Goal: Task Accomplishment & Management: Manage account settings

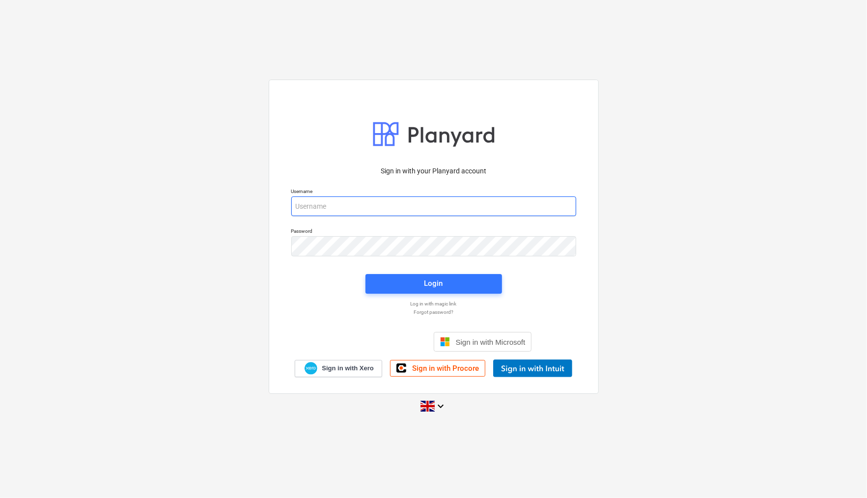
click at [322, 201] on input "email" at bounding box center [433, 207] width 285 height 20
click at [0, 498] on com-1password-button at bounding box center [0, 498] width 0 height 0
type input "[EMAIL_ADDRESS][PERSON_NAME][DOMAIN_NAME]"
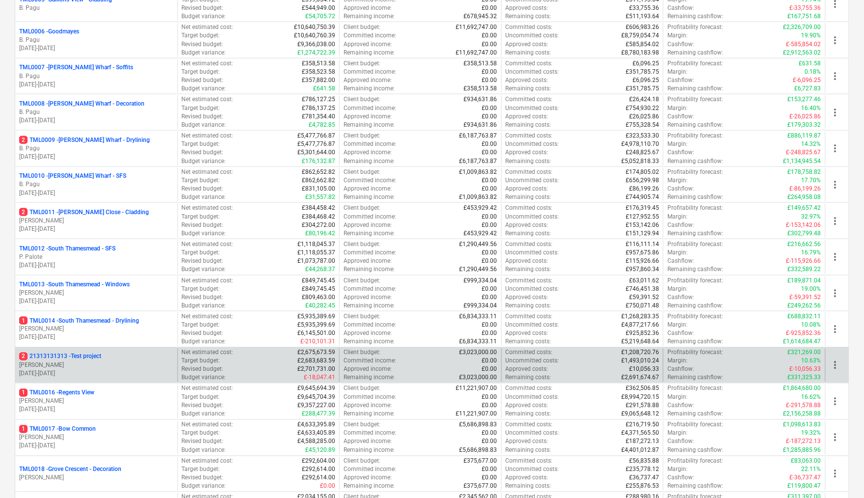
scroll to position [318, 0]
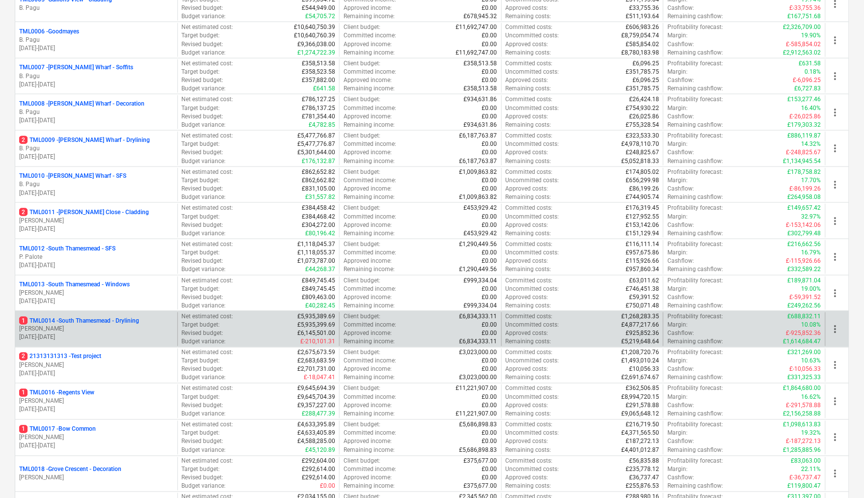
click at [95, 317] on p "1 TML0014 - [GEOGRAPHIC_DATA] - Drylining" at bounding box center [79, 321] width 120 height 8
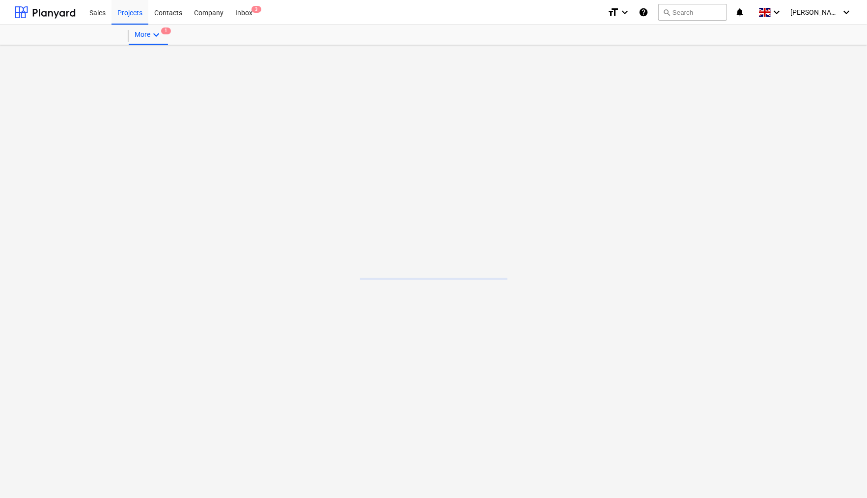
click at [95, 295] on main at bounding box center [433, 271] width 867 height 453
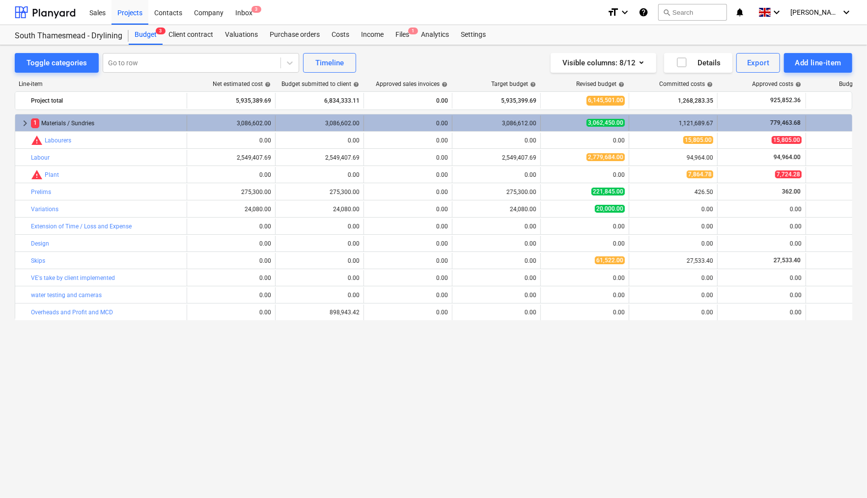
click at [25, 124] on span "keyboard_arrow_right" at bounding box center [25, 123] width 12 height 12
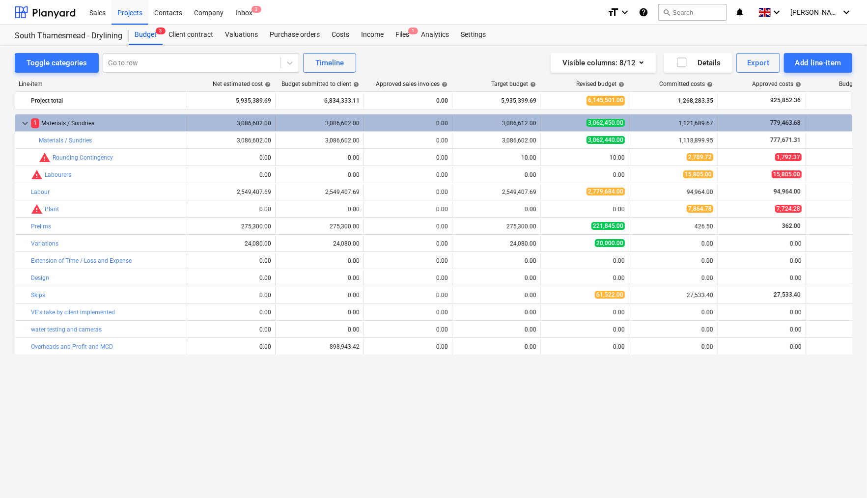
click at [337, 124] on div "3,086,602.00" at bounding box center [320, 123] width 80 height 7
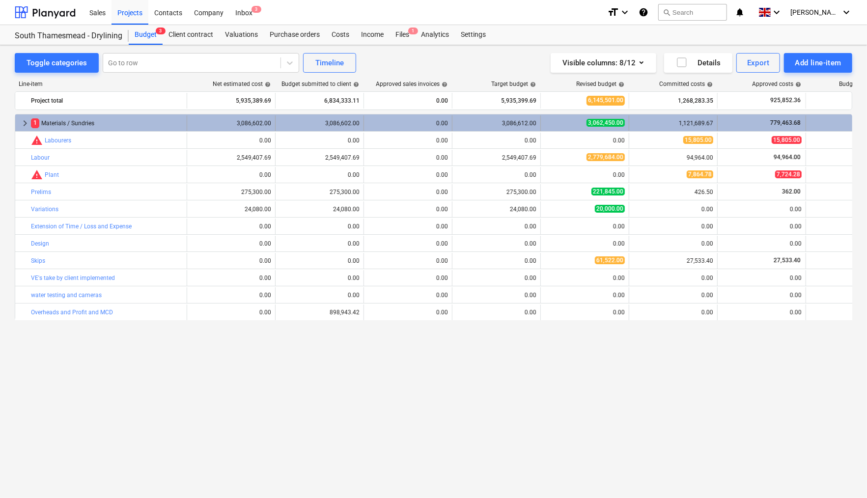
click at [337, 124] on div "3,086,602.00" at bounding box center [320, 123] width 80 height 7
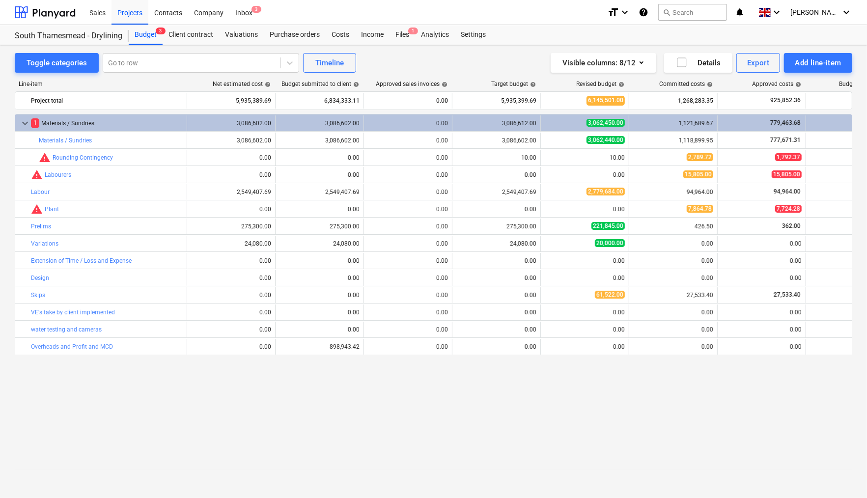
click at [337, 124] on div "3,086,602.00" at bounding box center [320, 123] width 80 height 7
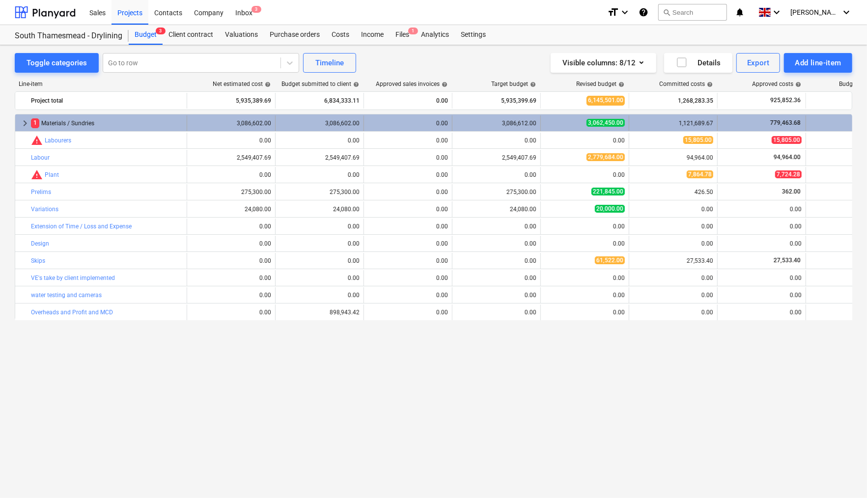
click at [352, 123] on div "3,086,602.00" at bounding box center [320, 123] width 80 height 7
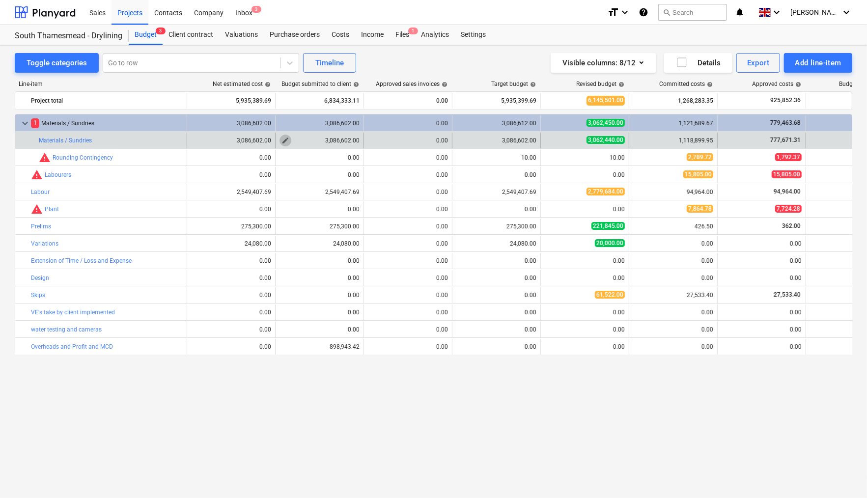
click at [286, 142] on span "edit" at bounding box center [286, 141] width 8 height 8
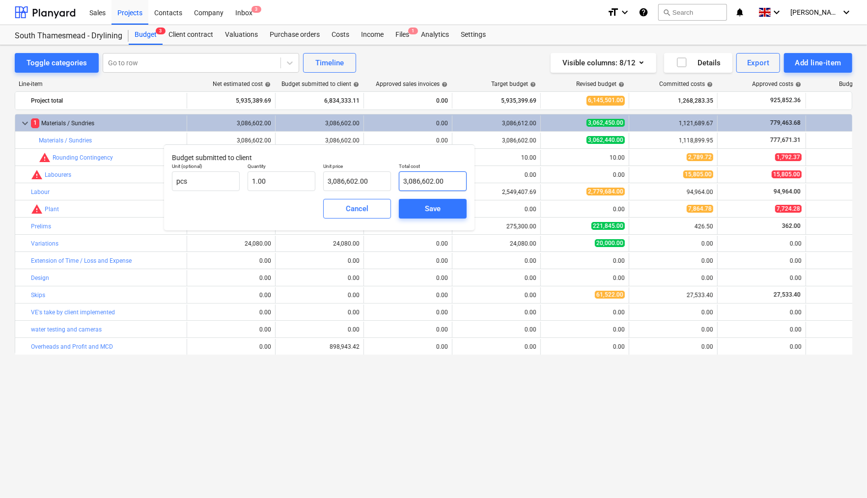
type input "3086602"
click at [453, 183] on input "3086602" at bounding box center [433, 181] width 68 height 20
type input "3086602"
type input "3,086,602.00"
click at [370, 181] on input "3086602" at bounding box center [357, 181] width 68 height 20
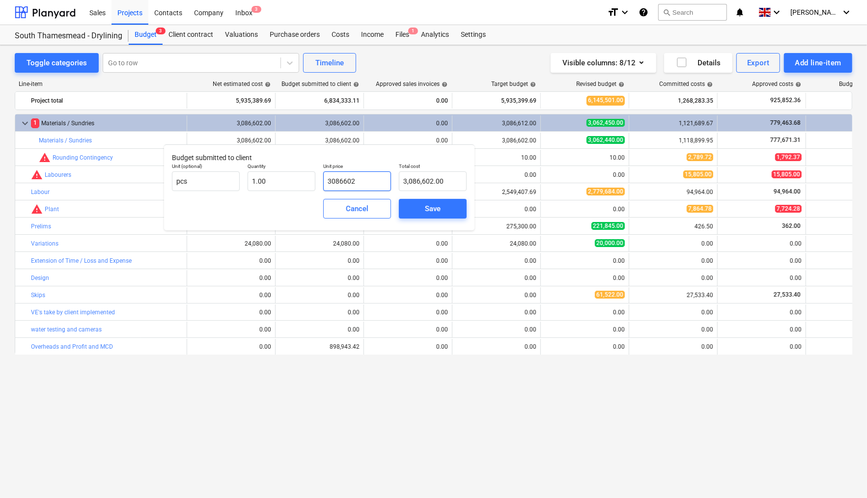
type input "308660"
type input "308,660.00"
type input "30866"
type input "30,866.00"
type input "3086"
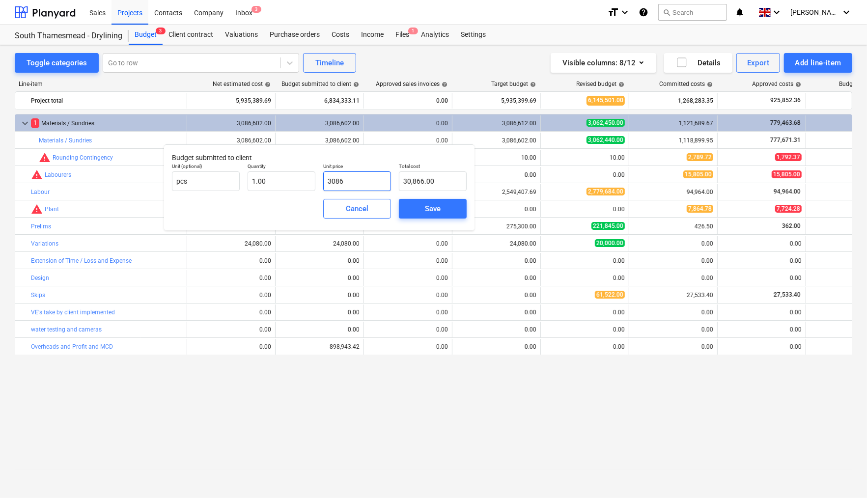
type input "3,086.00"
type input "308"
type input "308.00"
type input "30"
type input "30.00"
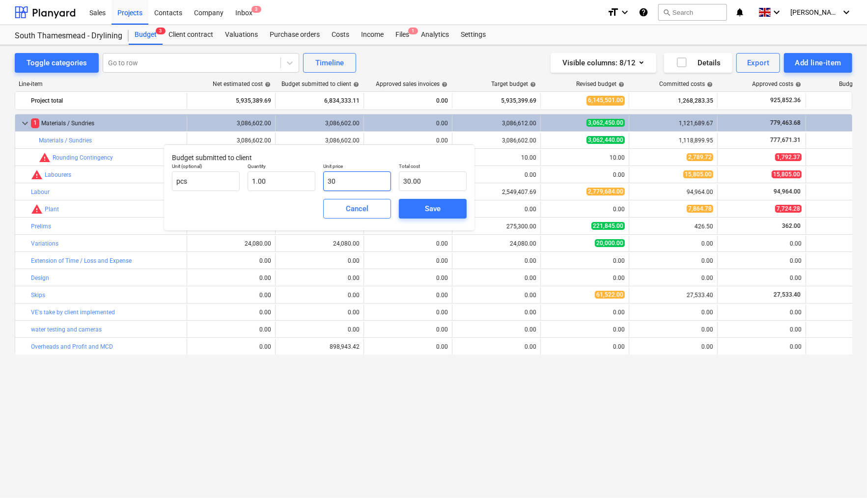
type input "3"
type input "3.00"
type input "0.00"
type input "3"
type input "3.00"
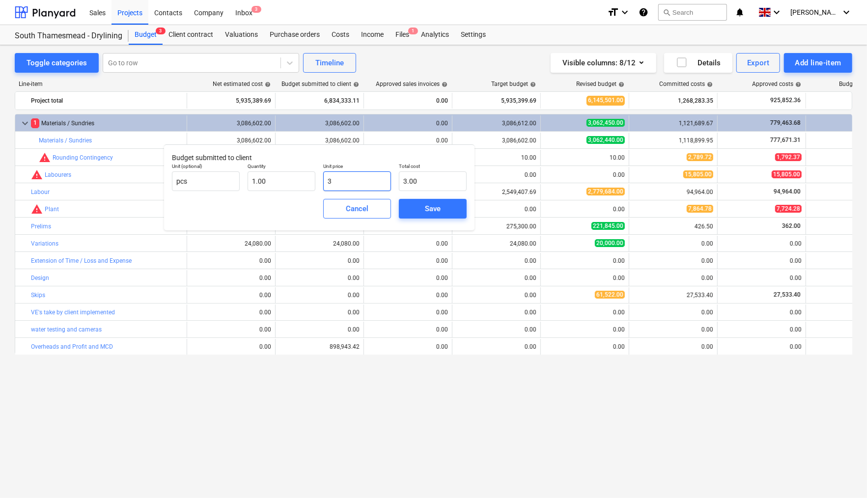
type input "31"
type input "31.00"
type input "313"
type input "313.00"
type input "3132"
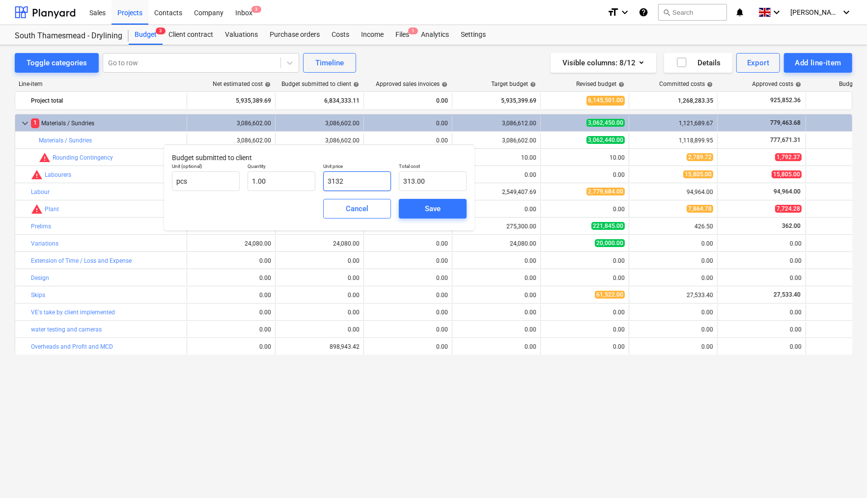
type input "3,132.00"
type input "31321"
type input "31,321.00"
type input "313219"
type input "313,219.00"
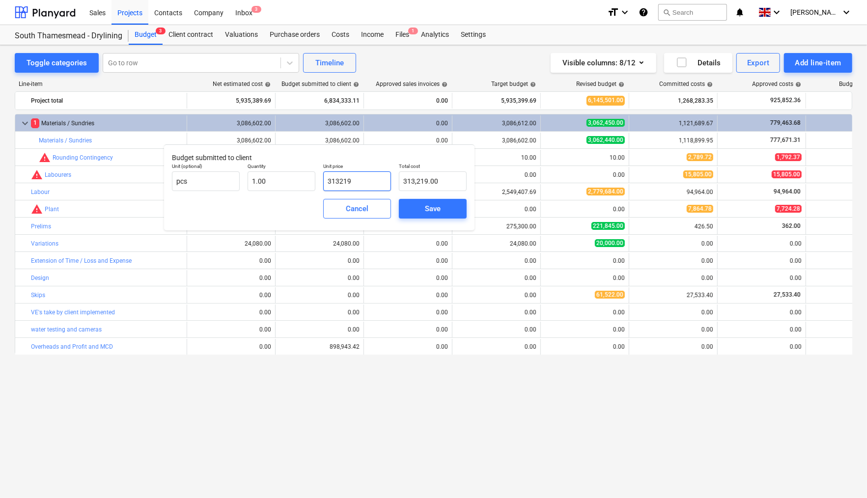
type input "3132197"
type input "3,132,197.00"
click at [423, 206] on span "Save" at bounding box center [433, 208] width 44 height 13
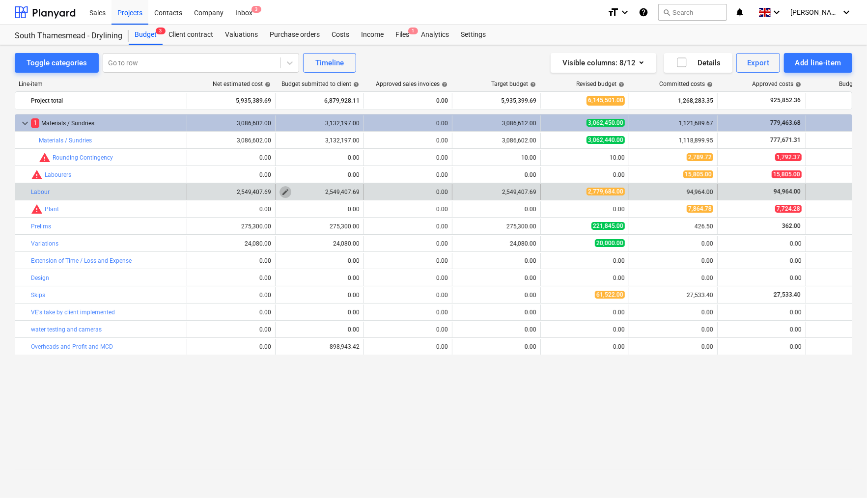
click at [287, 192] on span "edit" at bounding box center [286, 192] width 8 height 8
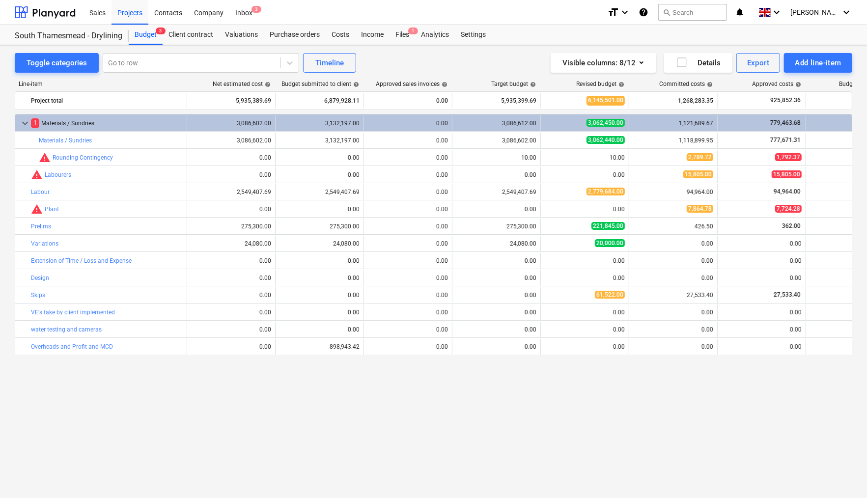
type input "1.00"
type input "2,549,407.69"
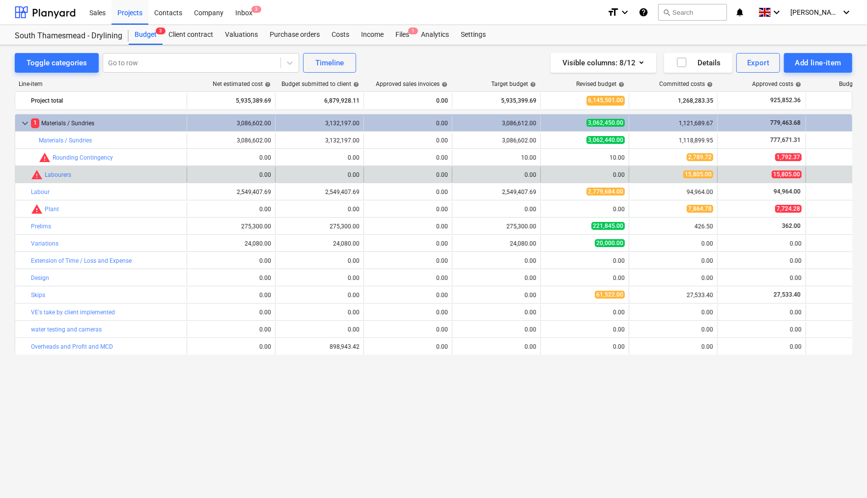
type input "1.00"
type input "2,549,407.69"
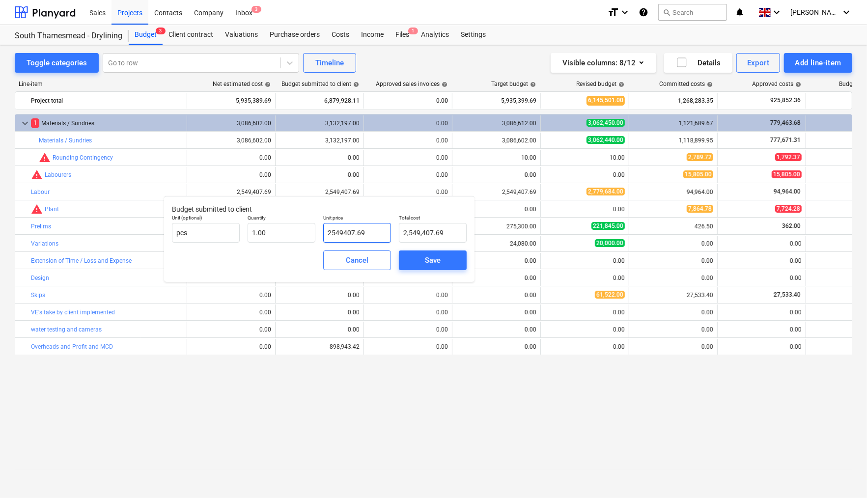
click at [379, 230] on input "2549407.69" at bounding box center [357, 233] width 68 height 20
type input "2549407.6"
type input "2,549,407.60"
type input "2549407."
type input "2,549,407.00"
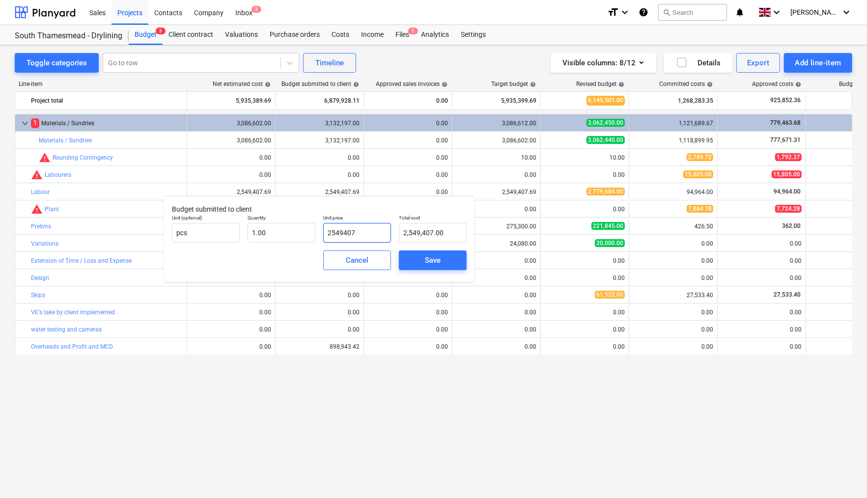
type input "254940"
type input "254,940.00"
type input "25494"
type input "25,494.00"
type input "2549"
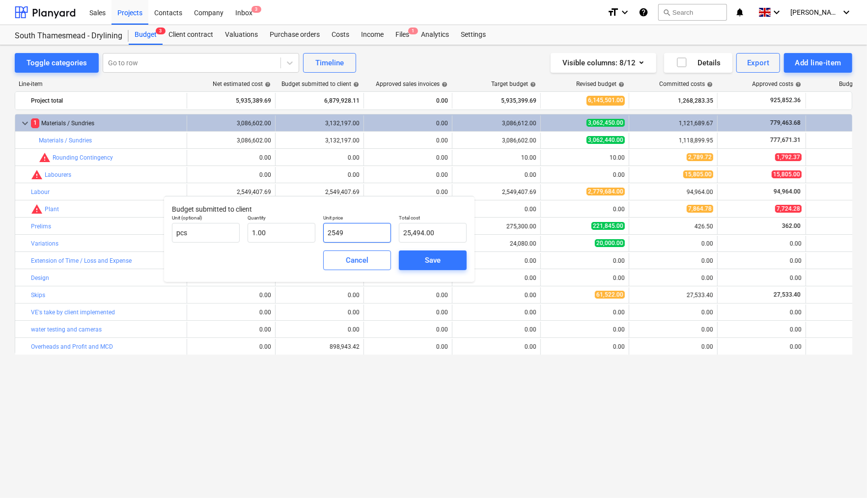
type input "2,549.00"
type input "254"
type input "254.00"
type input "25"
type input "25.00"
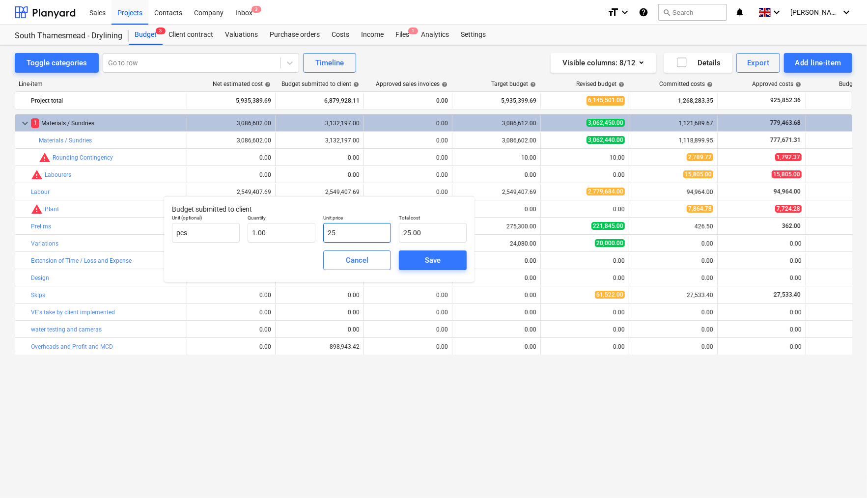
type input "2"
type input "2.00"
type input "0.00"
type input "2"
type input "2.00"
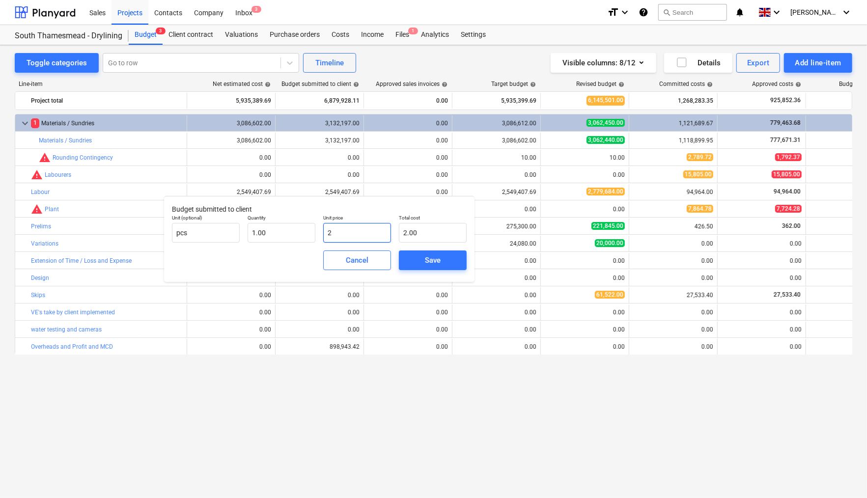
type input "24"
type input "24.00"
type input "246"
type input "246.00"
type input "2465"
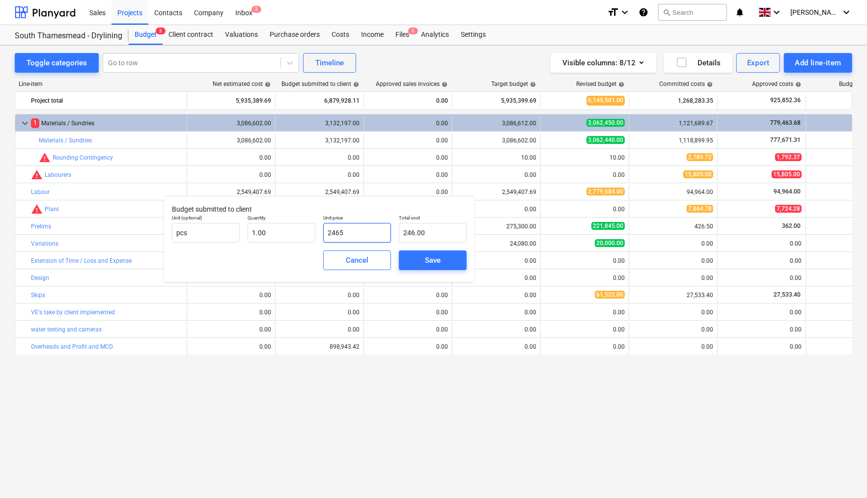
type input "2,465.00"
type input "24659"
type input "24,659.00"
type input "246595"
type input "246,595.00"
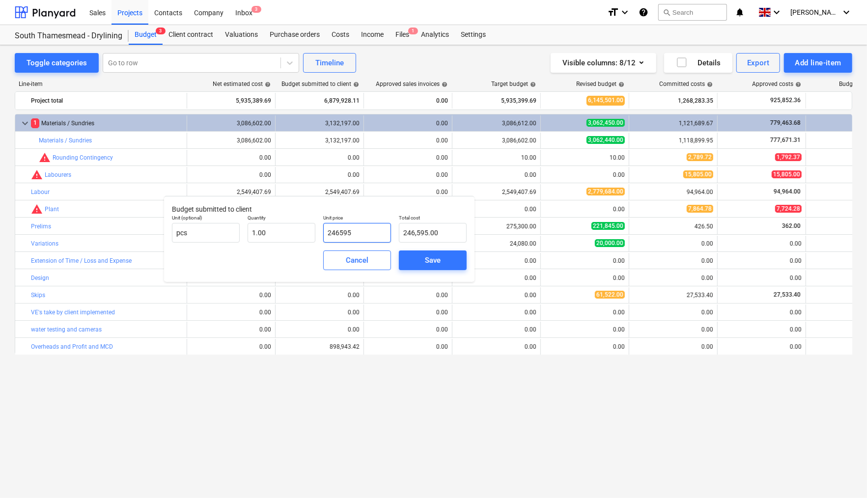
type input "2465954"
type input "2,465,954.00"
click at [432, 264] on div "Save" at bounding box center [433, 260] width 16 height 13
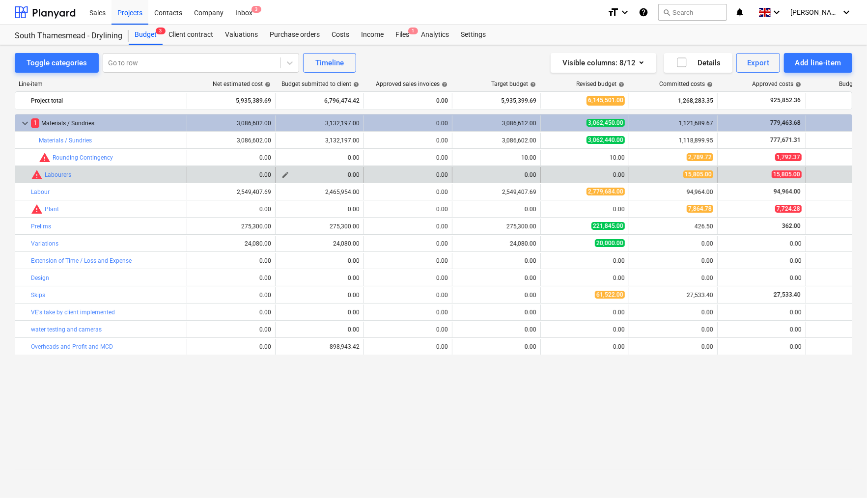
click at [287, 177] on span "edit" at bounding box center [286, 175] width 8 height 8
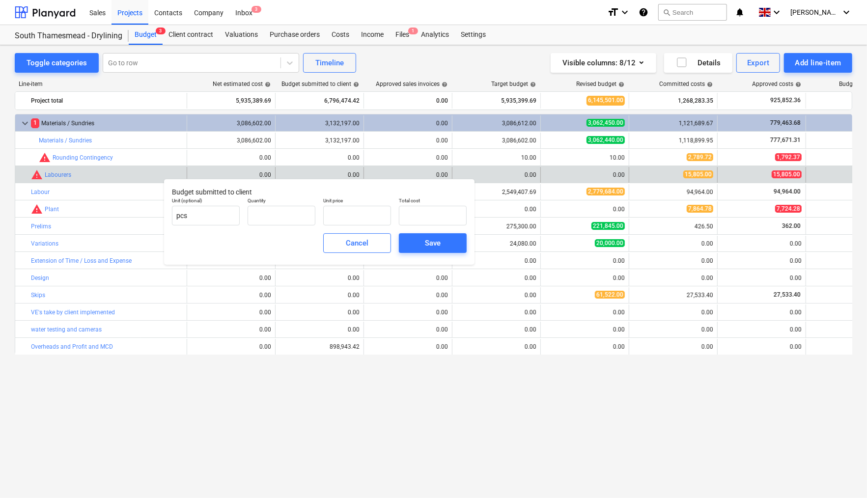
type input "0.00"
click at [354, 219] on input "text" at bounding box center [357, 216] width 68 height 20
type input "326250"
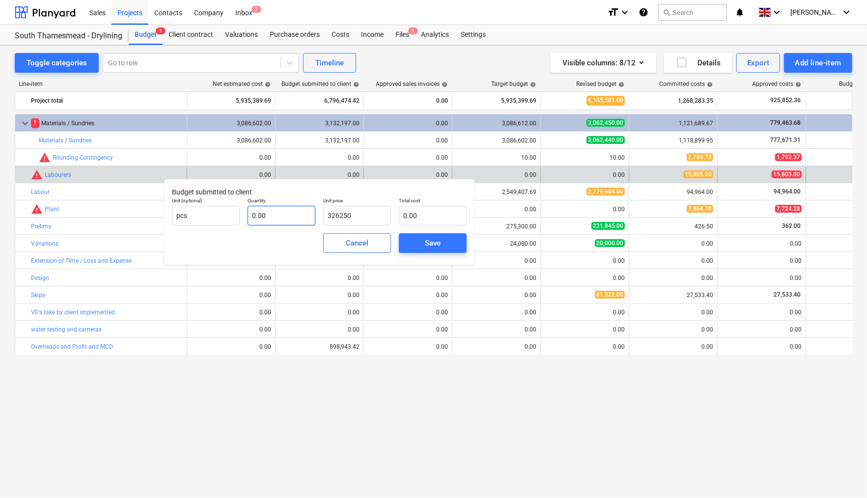
type input "326,250.00"
click at [282, 215] on input "text" at bounding box center [282, 216] width 68 height 20
type input "1"
type input "326,250.00"
type input "1.00"
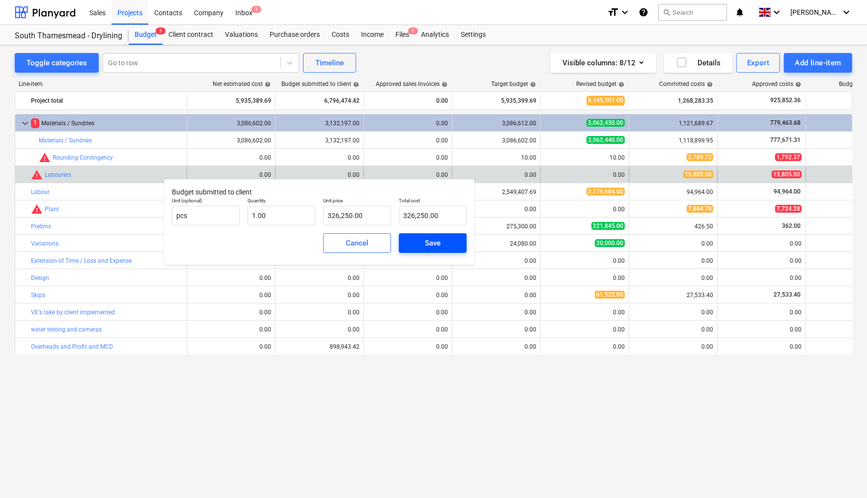
click at [431, 244] on div "Save" at bounding box center [433, 243] width 16 height 13
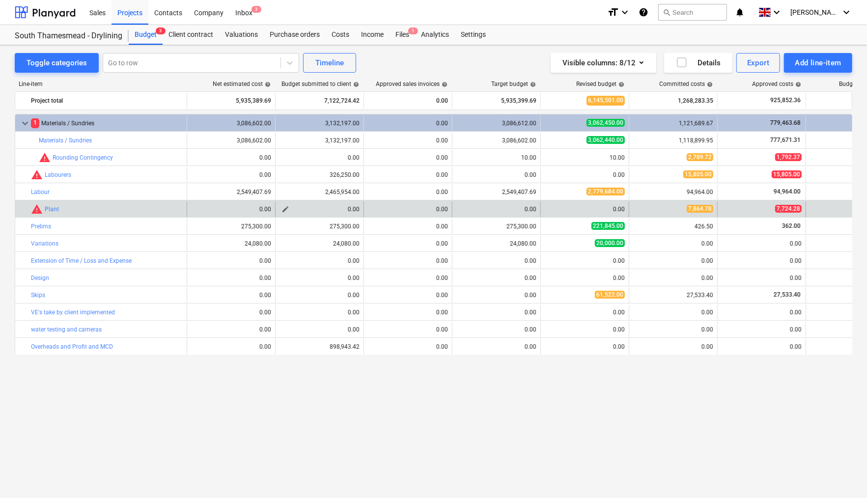
click at [285, 210] on span "edit" at bounding box center [286, 209] width 8 height 8
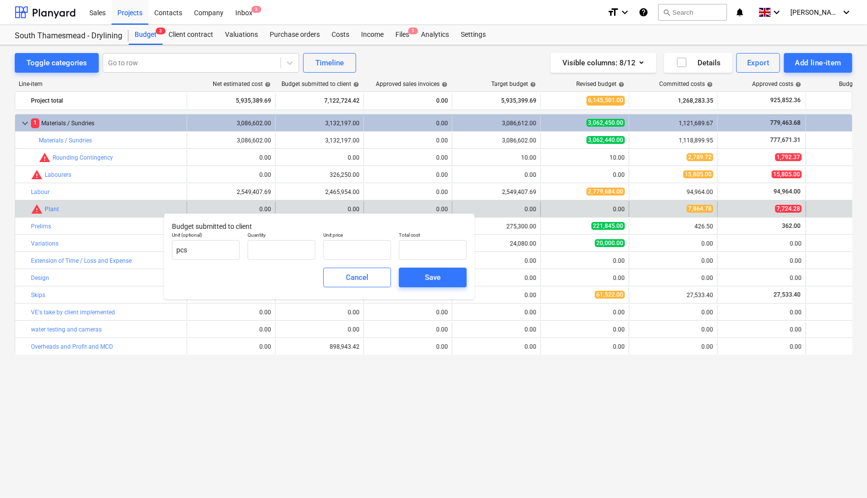
type input "0.00"
click at [270, 250] on input "text" at bounding box center [282, 250] width 68 height 20
type input "1.00"
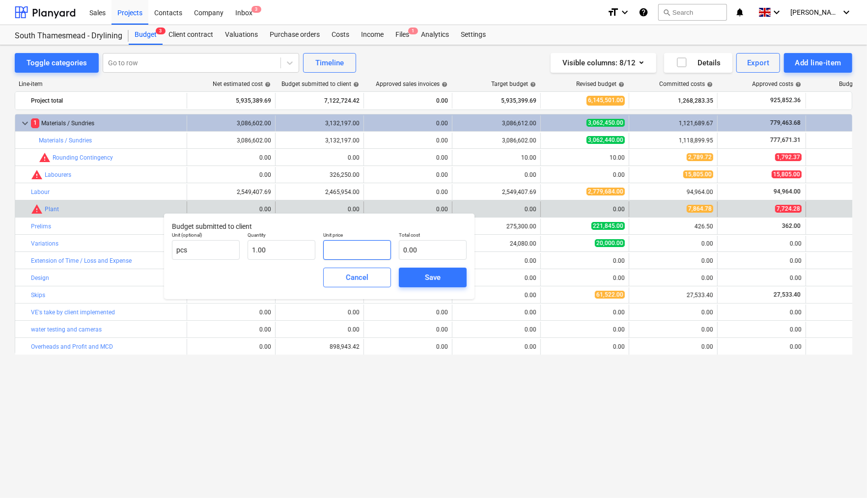
click at [346, 244] on input "text" at bounding box center [357, 250] width 68 height 20
type input "1"
type input "1.00"
type input "18"
type input "18.00"
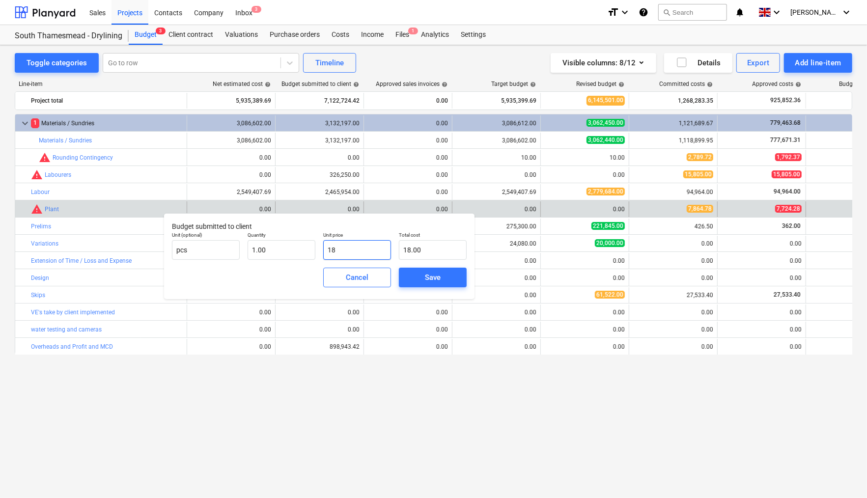
type input "181"
type input "181.00"
type input "1812"
type input "1,812.00"
type input "18125"
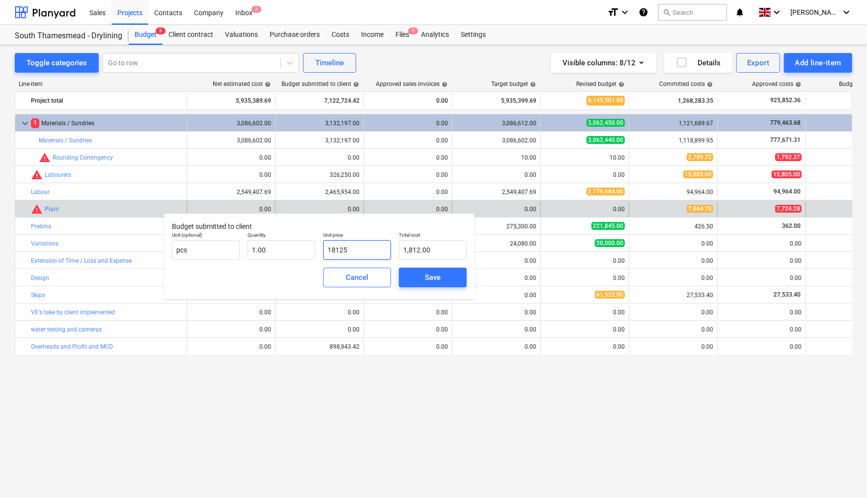
type input "18,125.00"
click at [442, 278] on span "Save" at bounding box center [433, 277] width 44 height 13
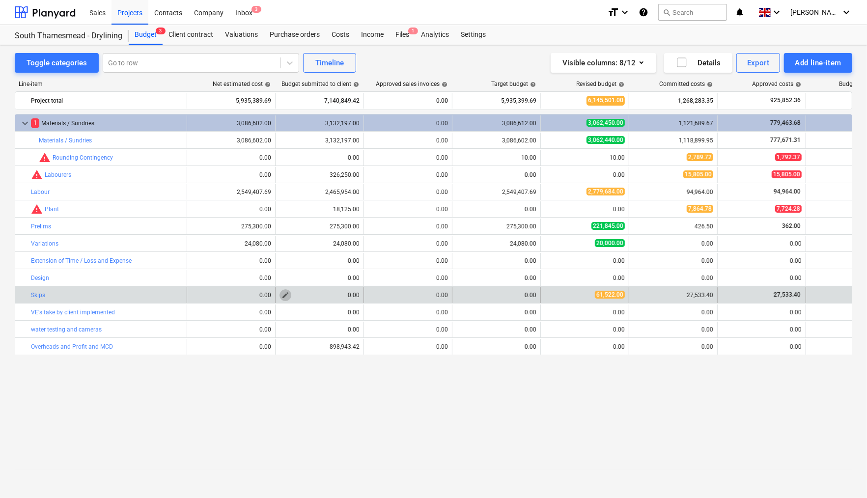
click at [286, 295] on span "edit" at bounding box center [286, 295] width 8 height 8
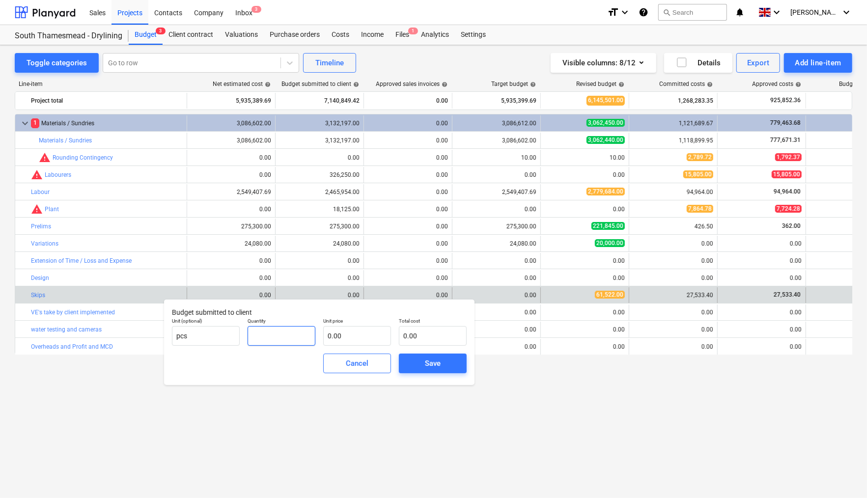
click at [267, 331] on input "text" at bounding box center [282, 336] width 68 height 20
type input "1.00"
click at [354, 338] on input "text" at bounding box center [357, 336] width 68 height 20
type input "6"
type input "6.00"
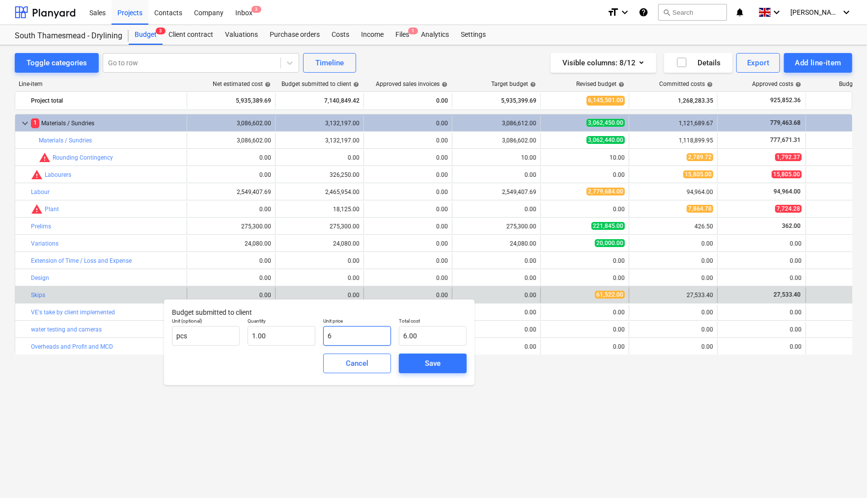
type input "60"
type input "60.00"
type input "607"
type input "607.00"
type input "6077"
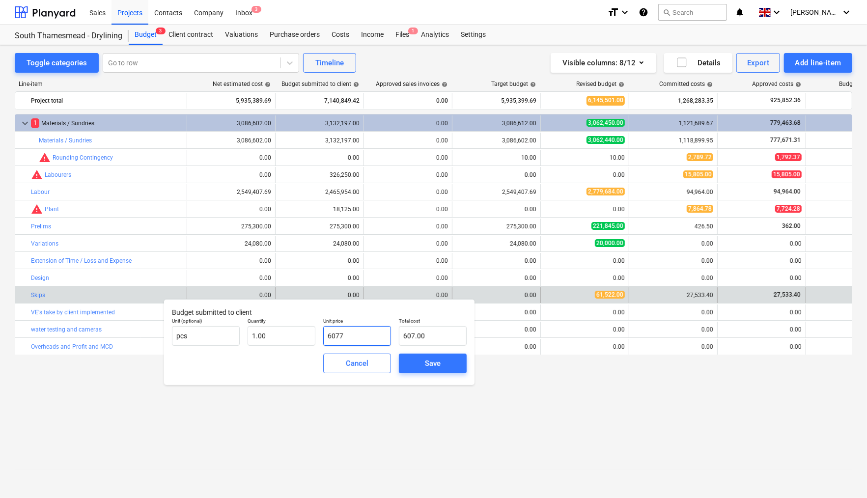
type input "6,077.00"
type input "60775"
type input "60,775.00"
click at [425, 364] on div "Save" at bounding box center [433, 363] width 16 height 13
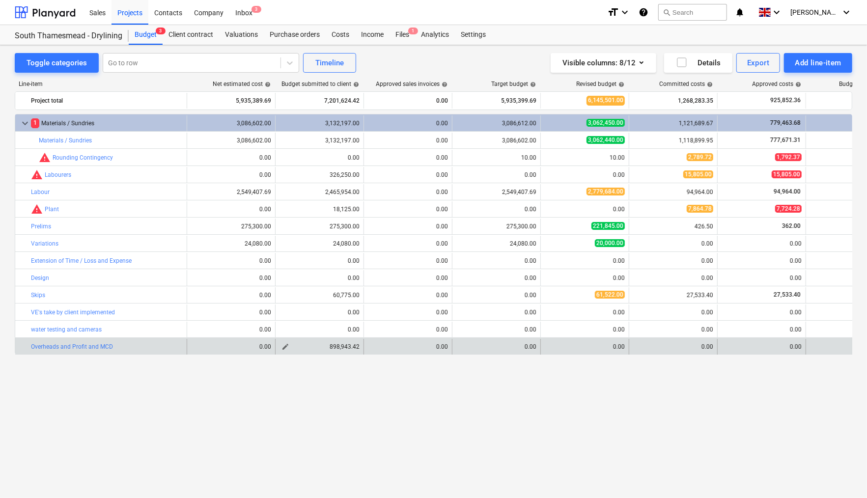
click at [288, 347] on span "edit" at bounding box center [286, 347] width 8 height 8
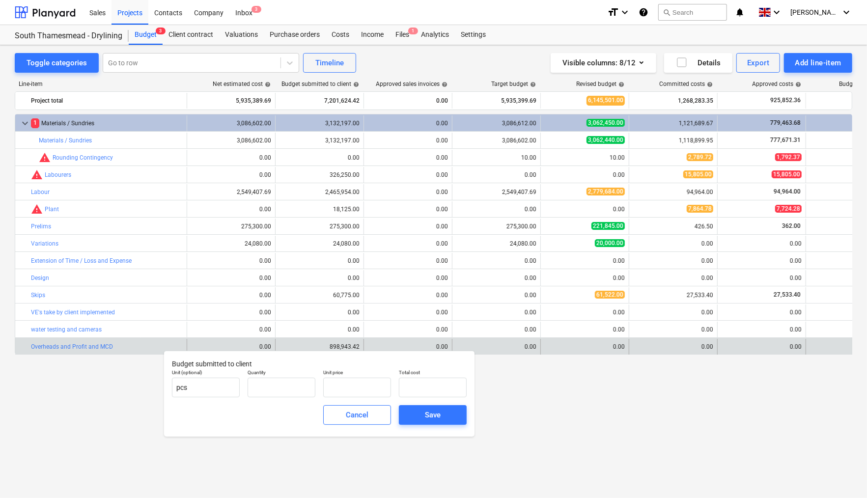
type input "1.00"
type input "898,943.42"
click at [364, 386] on input "898943.4167" at bounding box center [357, 388] width 68 height 20
type input "898943.47"
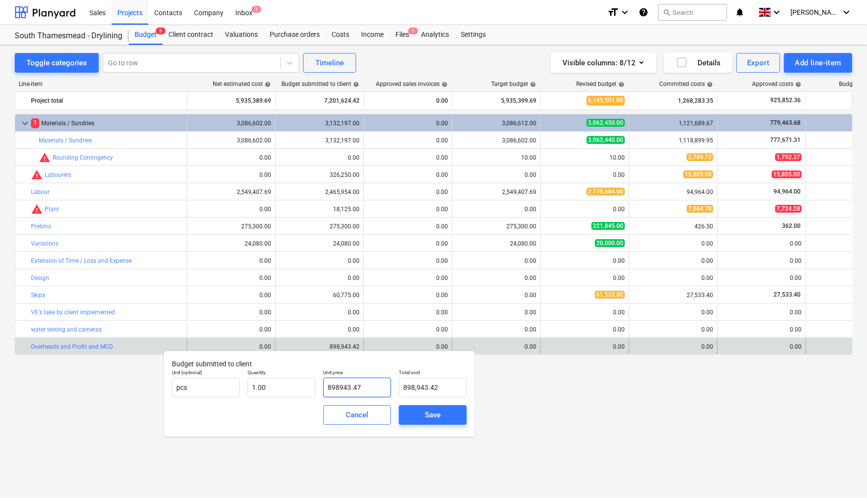
type input "898,943.47"
type input "898943.7"
type input "898,943.70"
type input "8989437"
type input "8,989,437.00"
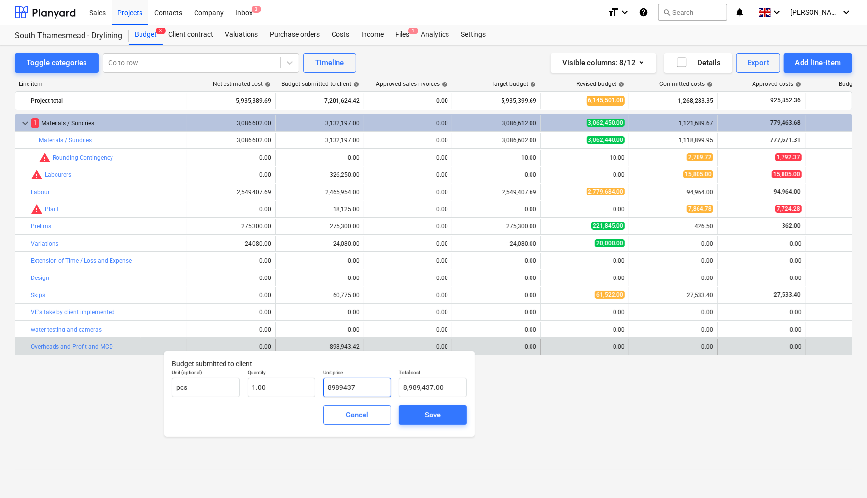
type input "898947"
type input "898,947.00"
type input "89897"
type input "89,897.00"
type input "8987"
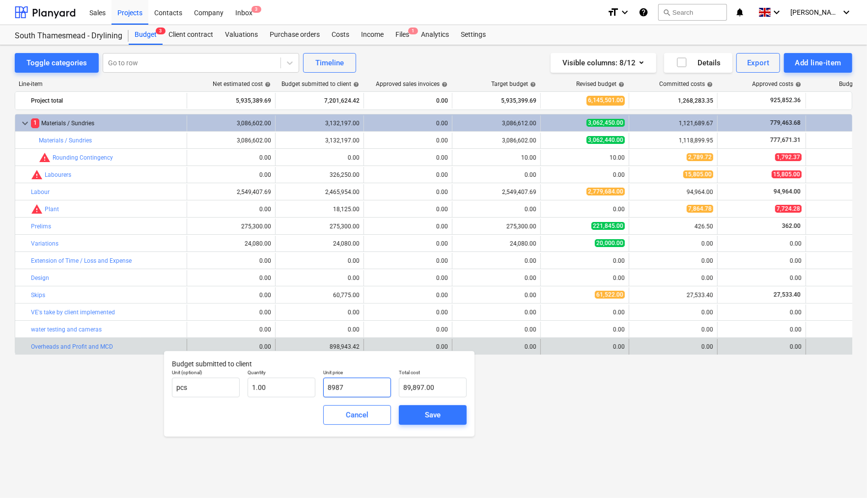
type input "8,987.00"
type input "897"
type input "897.00"
type input "87"
type input "87.00"
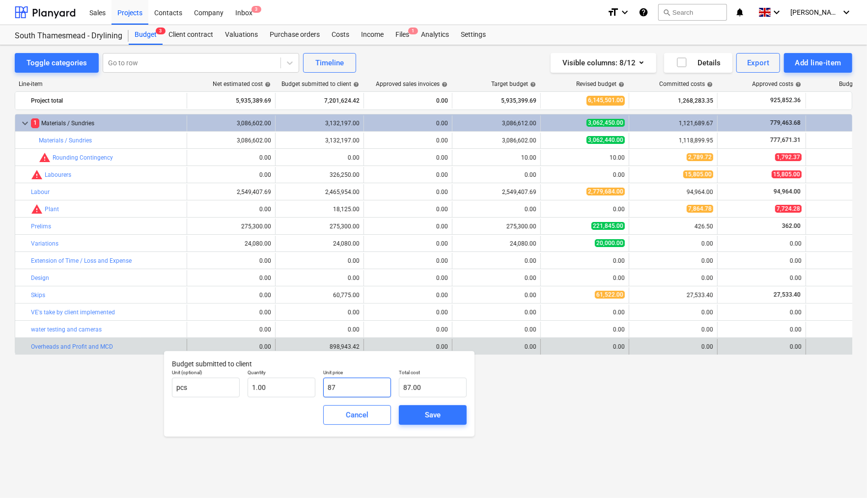
type input "7"
type input "7.00"
click at [334, 391] on input "7" at bounding box center [357, 388] width 68 height 20
type input "0.00"
type input "9"
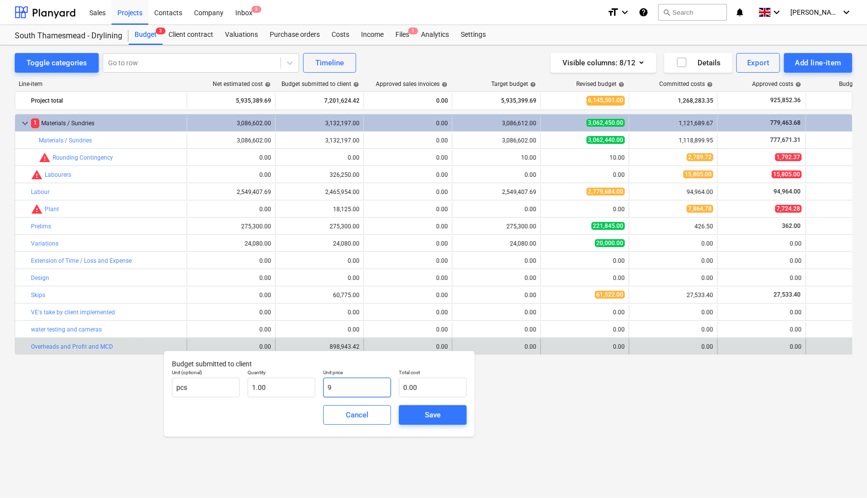
type input "9.00"
type input "96"
type input "96.00"
type input "962"
type input "962.00"
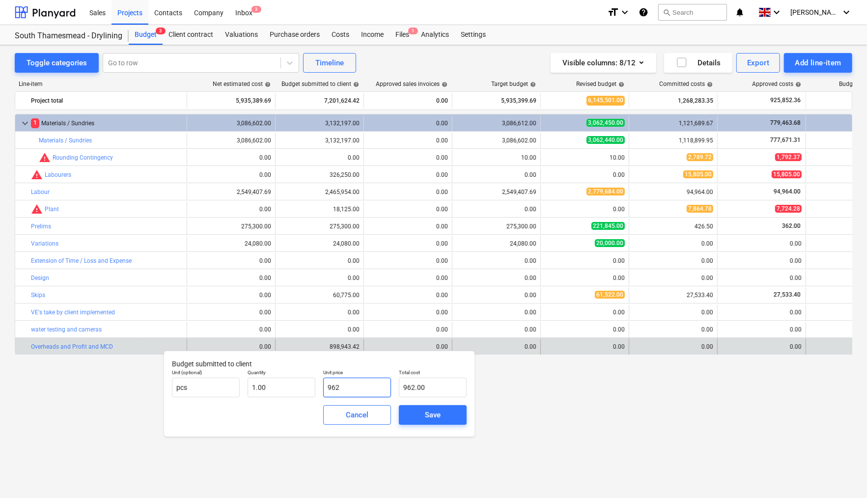
type input "9625"
type input "9,625.00"
type input "96251"
type input "96,251.00"
type input "962513"
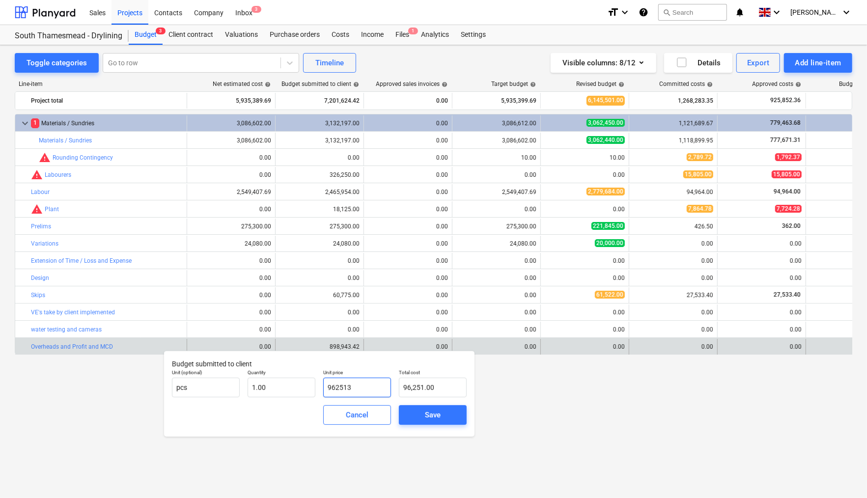
type input "962,513.00"
click at [408, 413] on button "Save" at bounding box center [433, 415] width 68 height 20
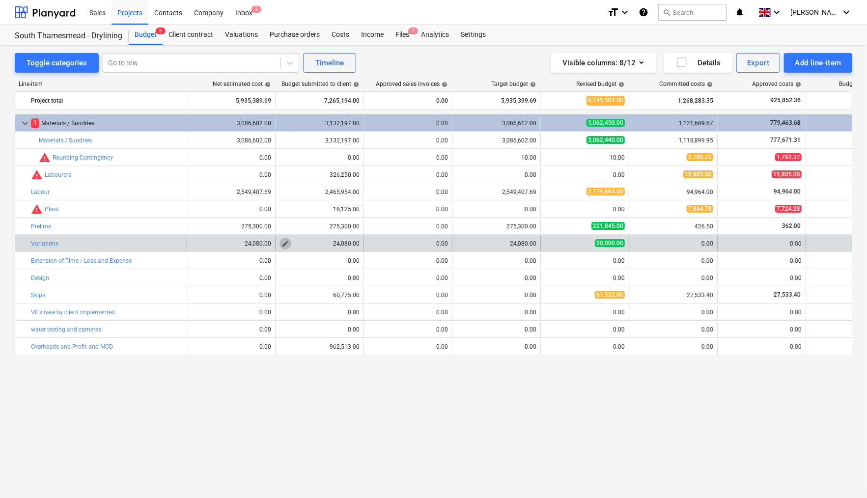
click at [285, 244] on span "edit" at bounding box center [286, 244] width 8 height 8
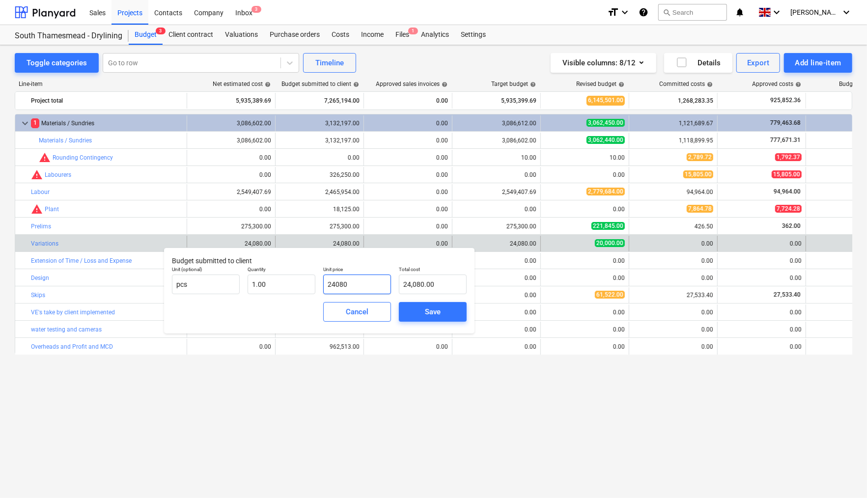
click at [364, 285] on input "24080" at bounding box center [357, 285] width 68 height 20
type input "2408"
type input "2,408.00"
type input "240"
type input "240.00"
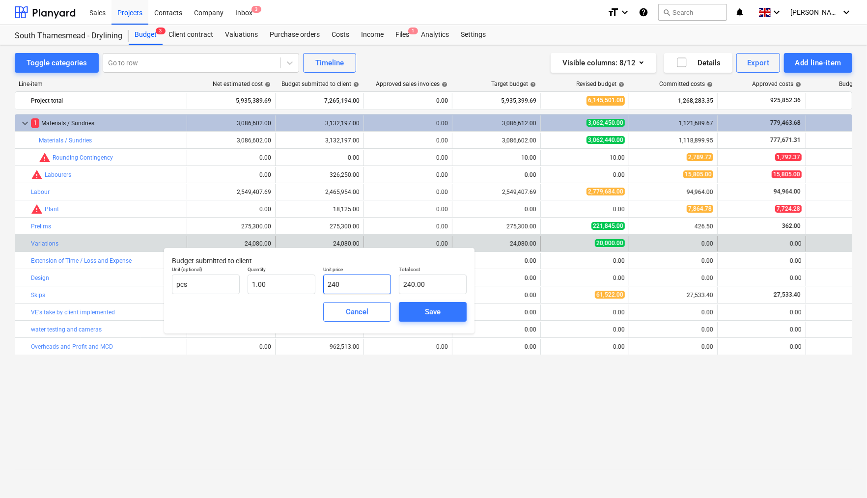
type input "24"
type input "24.00"
type input "2"
type input "2.00"
type input "0.00"
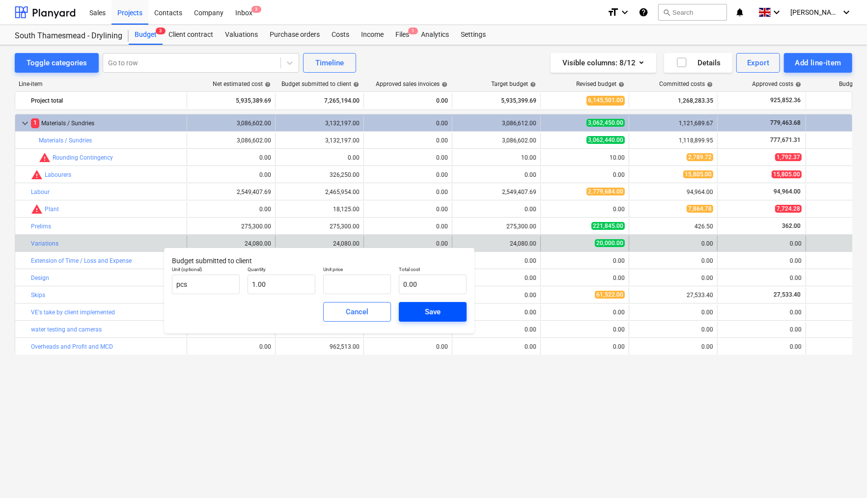
type input "0.00"
click at [423, 313] on span "Save" at bounding box center [433, 312] width 44 height 13
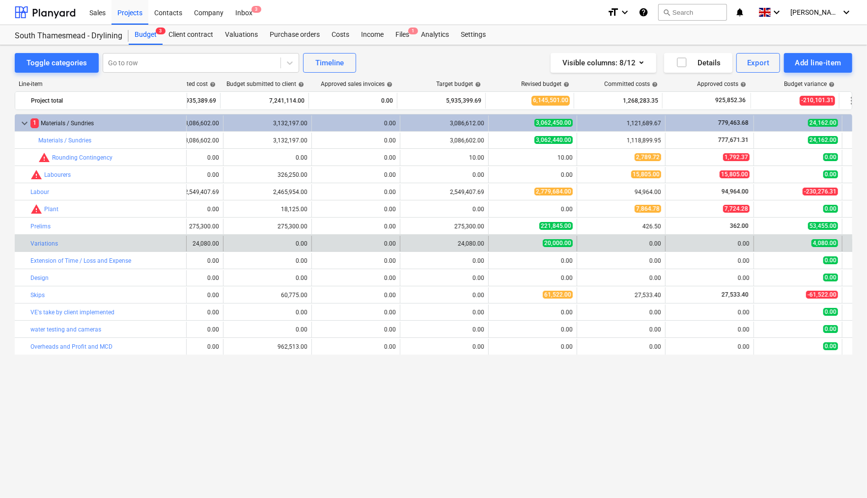
scroll to position [0, 52]
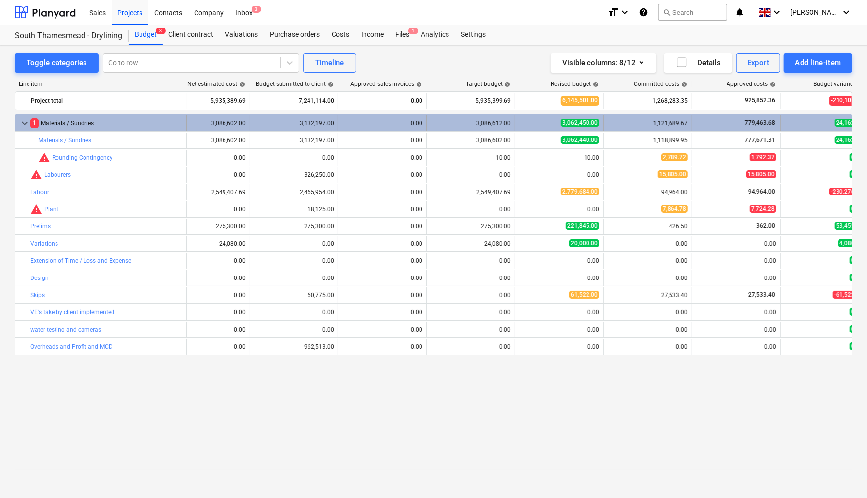
click at [211, 123] on div "3,086,602.00" at bounding box center [206, 123] width 80 height 7
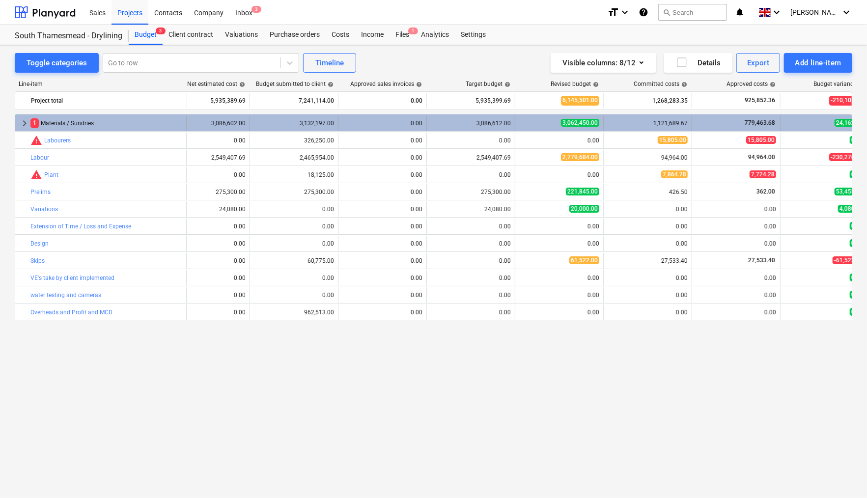
click at [229, 123] on div "3,086,602.00" at bounding box center [206, 123] width 80 height 7
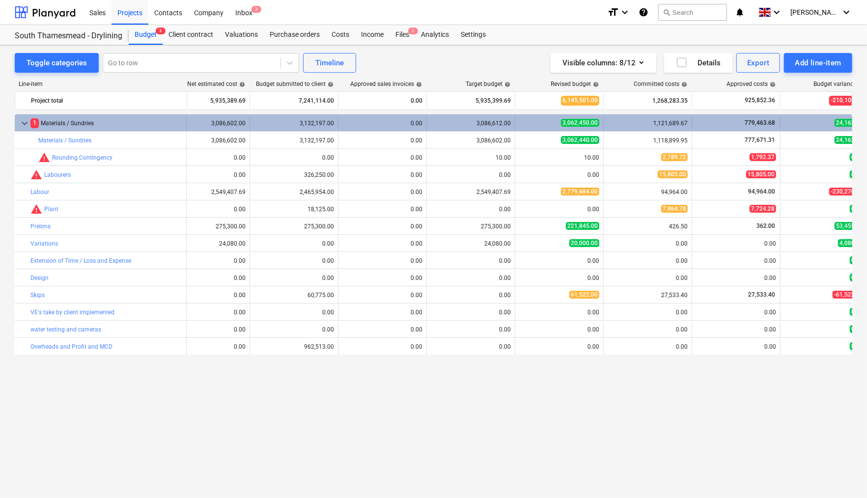
click at [196, 122] on div "3,086,602.00" at bounding box center [206, 123] width 80 height 7
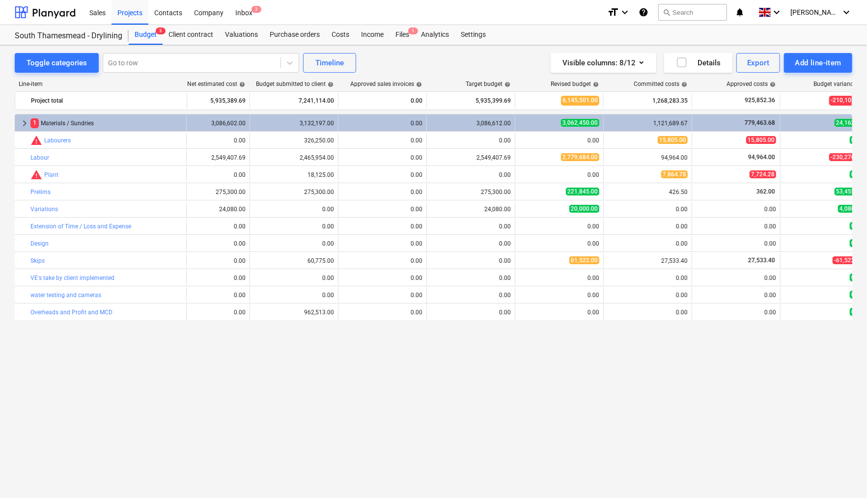
click at [196, 122] on div "3,086,602.00" at bounding box center [206, 123] width 80 height 7
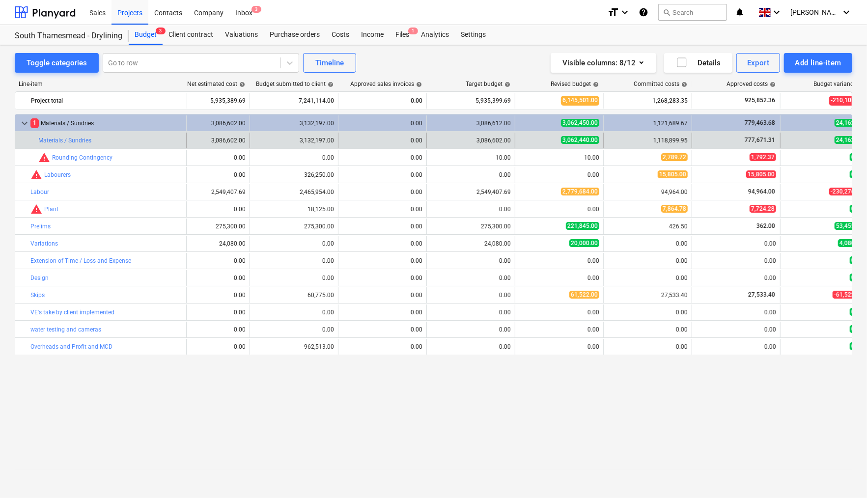
click at [201, 142] on div "3,086,602.00" at bounding box center [206, 140] width 80 height 7
click at [217, 142] on div "3,086,602.00" at bounding box center [206, 140] width 80 height 7
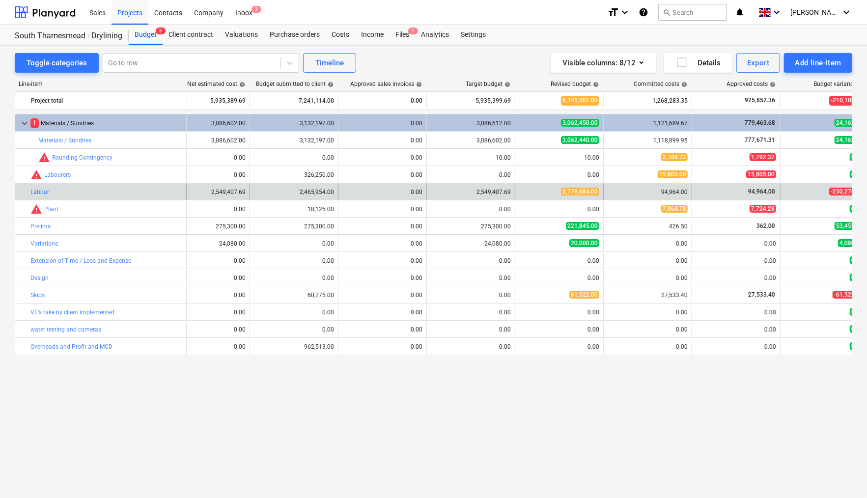
click at [225, 191] on div "2,549,407.69" at bounding box center [206, 192] width 80 height 7
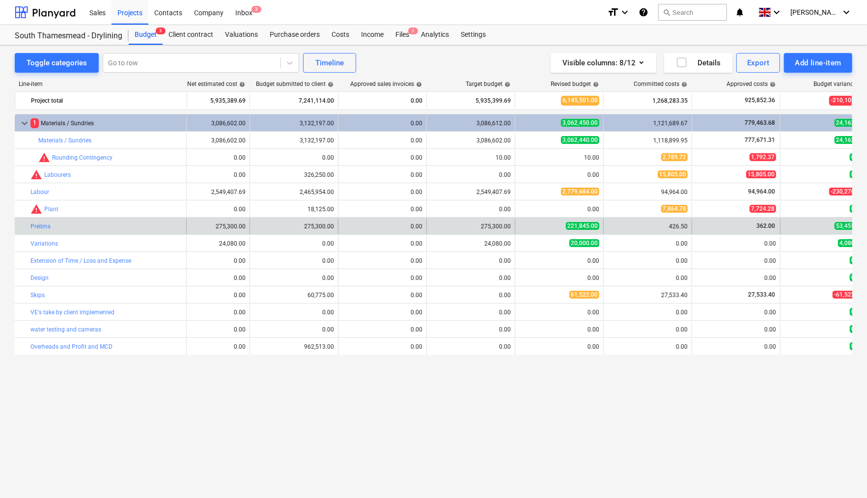
click at [225, 232] on div "edit 275,300.00" at bounding box center [206, 227] width 80 height 16
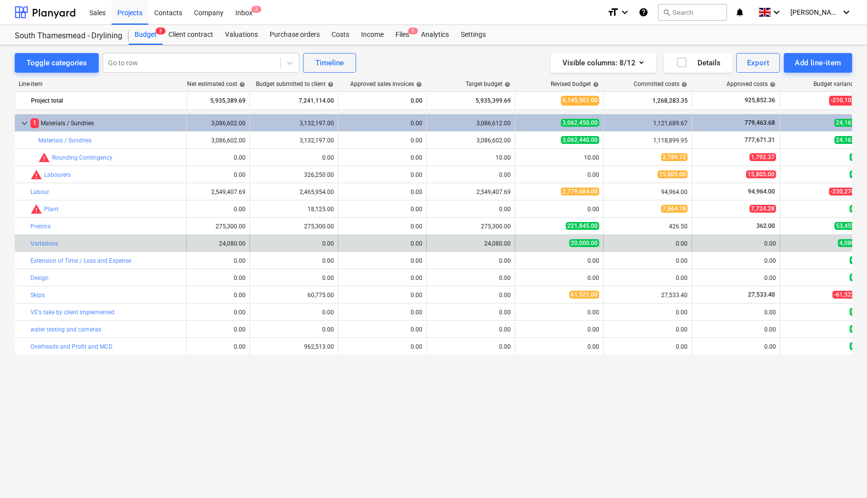
click at [227, 246] on div "24,080.00" at bounding box center [206, 243] width 80 height 7
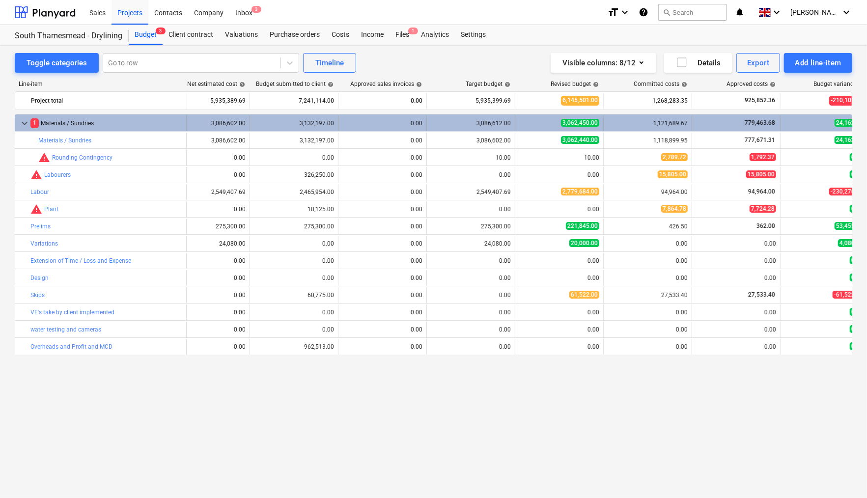
click at [475, 126] on div "3,086,612.00" at bounding box center [471, 123] width 80 height 7
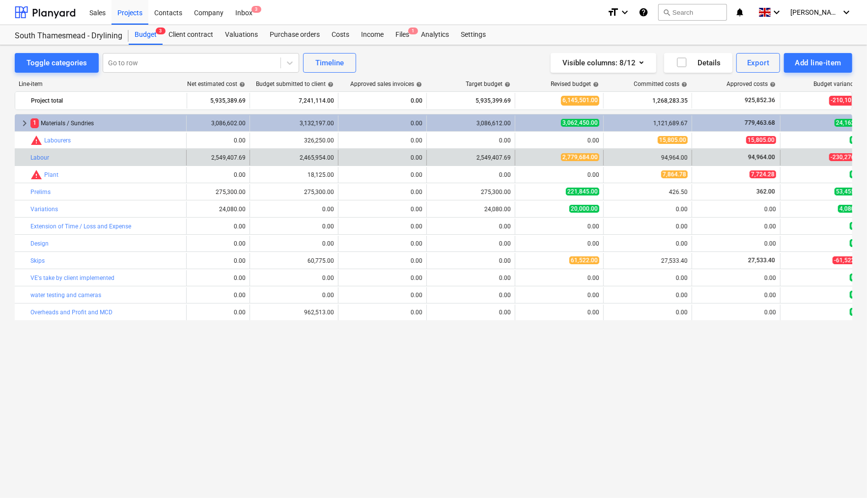
drag, startPoint x: 215, startPoint y: 159, endPoint x: 201, endPoint y: 160, distance: 13.8
click at [215, 159] on div "2,549,407.69" at bounding box center [206, 157] width 80 height 7
click at [197, 160] on div "2,549,407.69" at bounding box center [206, 157] width 80 height 7
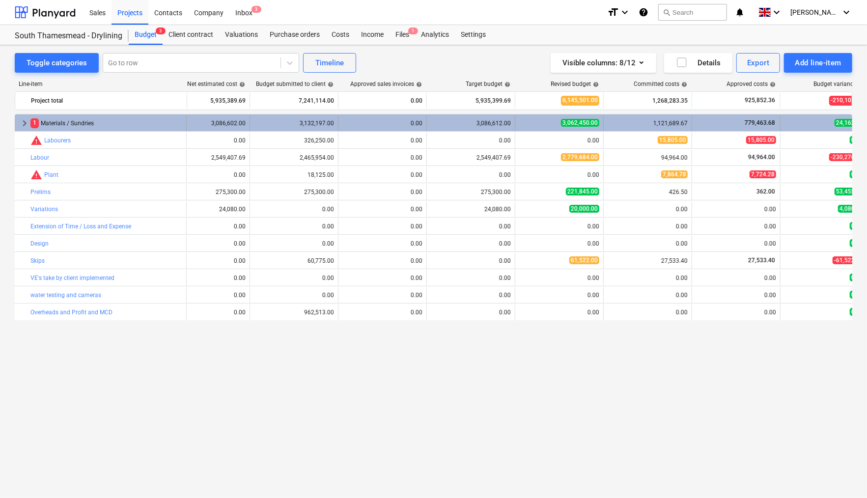
click at [446, 125] on div "3,086,612.00" at bounding box center [471, 123] width 80 height 7
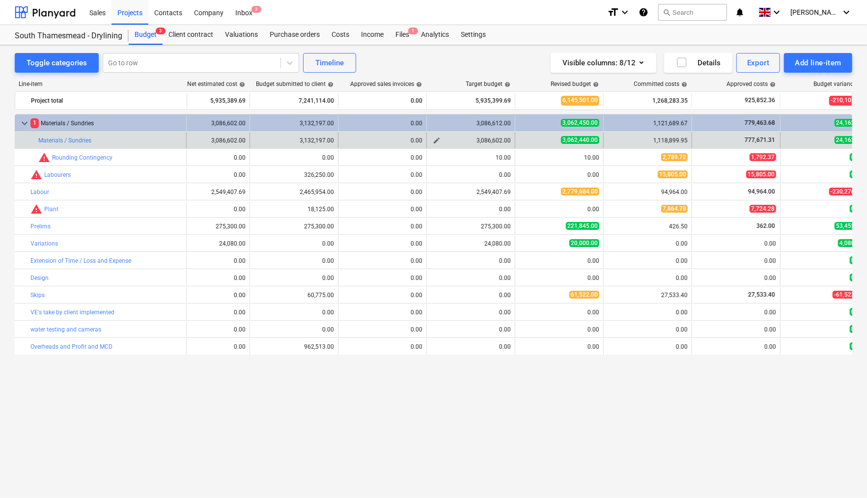
click at [437, 141] on span "edit" at bounding box center [437, 141] width 8 height 8
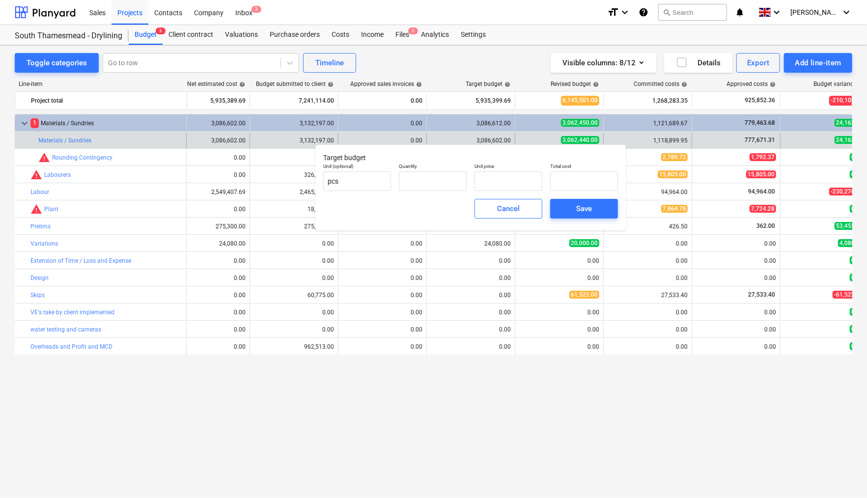
type input "1.00"
type input "3,086,602.00"
click at [523, 183] on input "3086602" at bounding box center [509, 181] width 68 height 20
type input "308660"
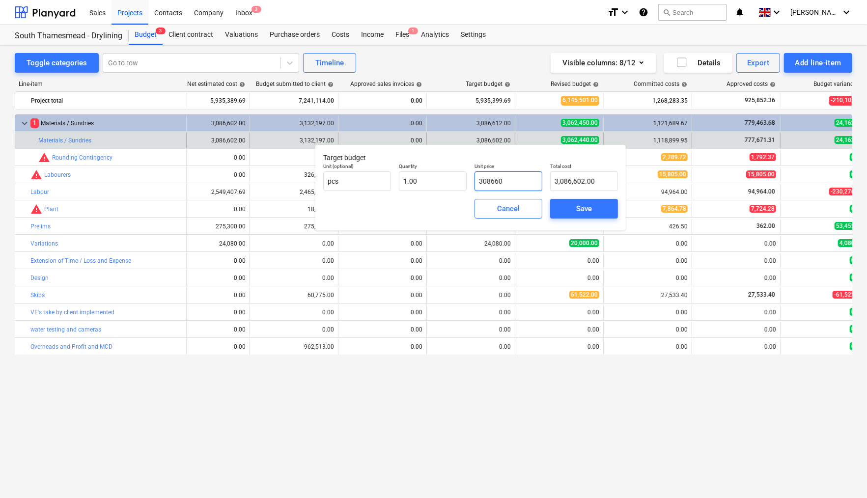
type input "308,660.00"
type input "30866"
type input "30,866.00"
type input "3086"
type input "3,086.00"
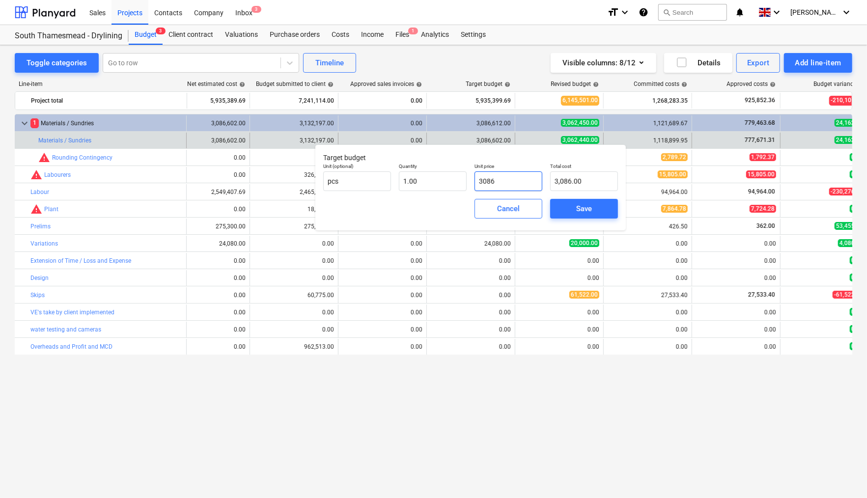
type input "308"
type input "308.00"
type input "30"
type input "30.00"
type input "3"
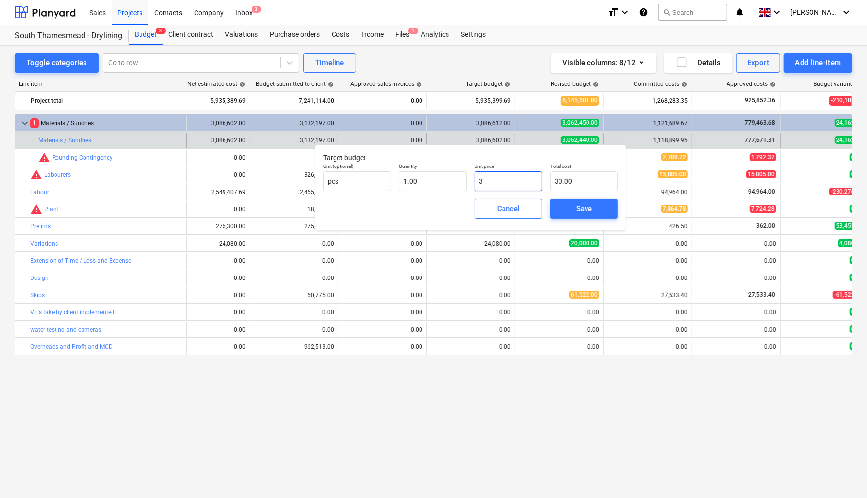
type input "3.00"
type input "0.00"
type input "3"
type input "3.00"
type input "31"
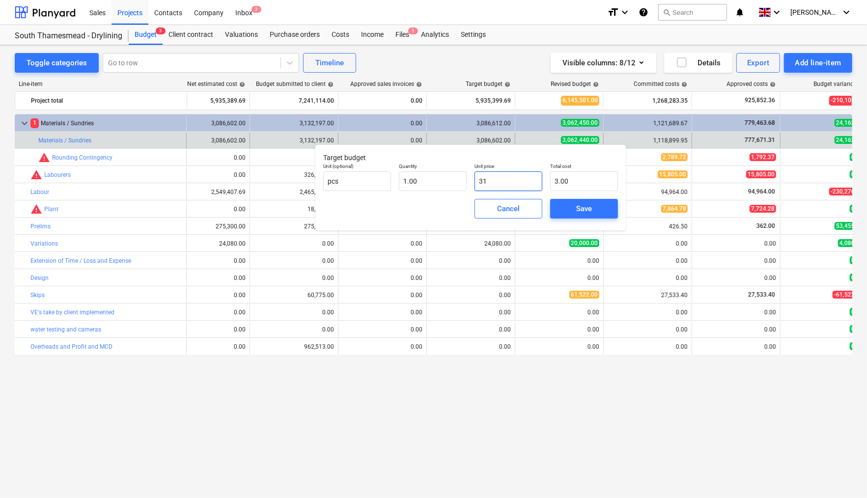
type input "31.00"
type input "313"
type input "313.00"
type input "3132"
type input "3,132.00"
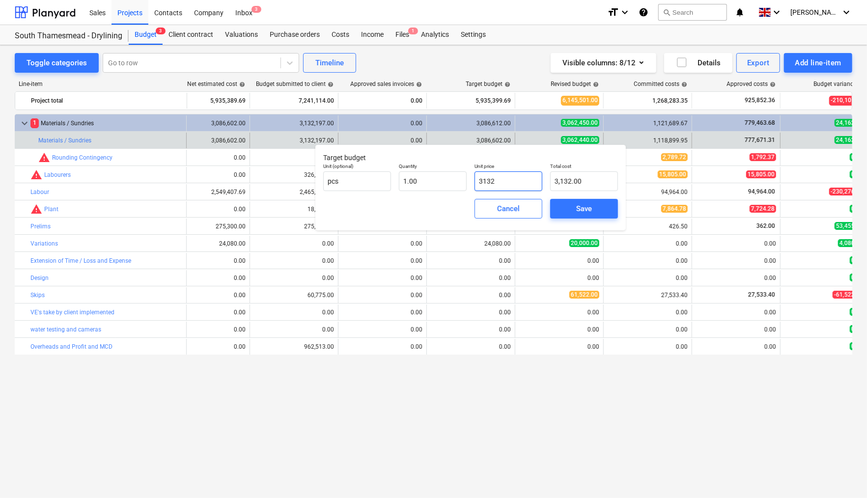
type input "31321"
type input "31,321.00"
type input "313219"
type input "313,219.00"
type input "3132197"
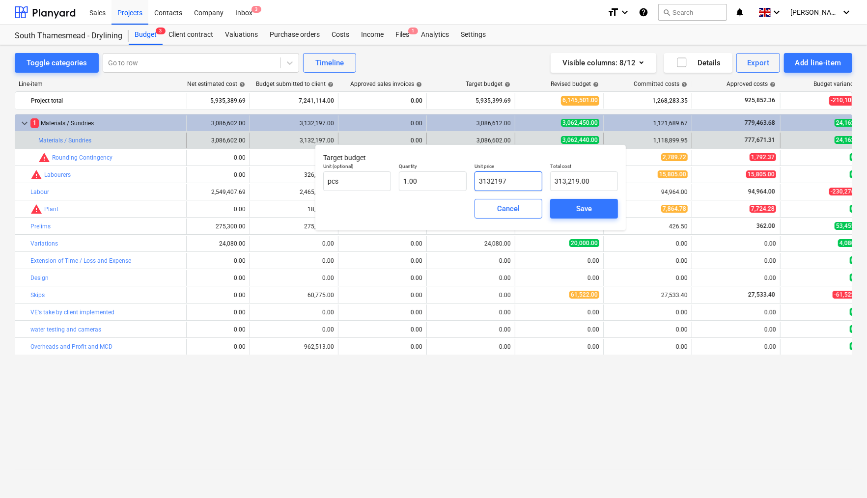
type input "3,132,197.00"
click at [590, 214] on div "Save" at bounding box center [584, 208] width 16 height 13
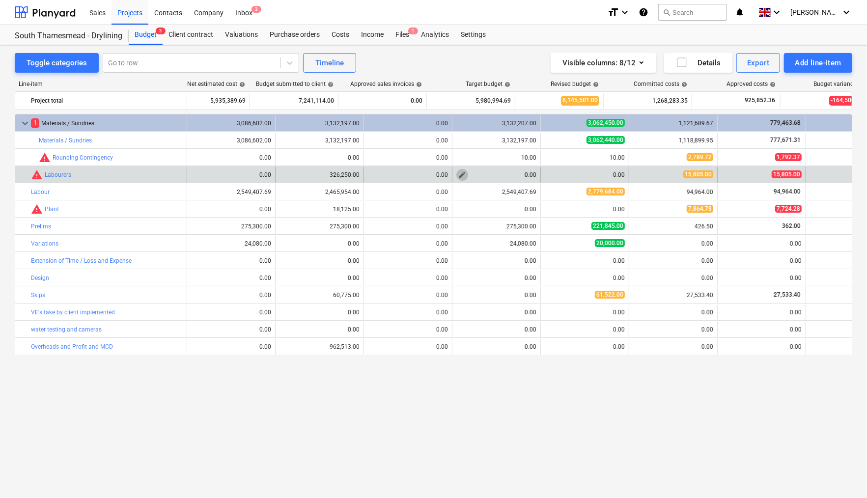
click at [462, 174] on span "edit" at bounding box center [462, 175] width 8 height 8
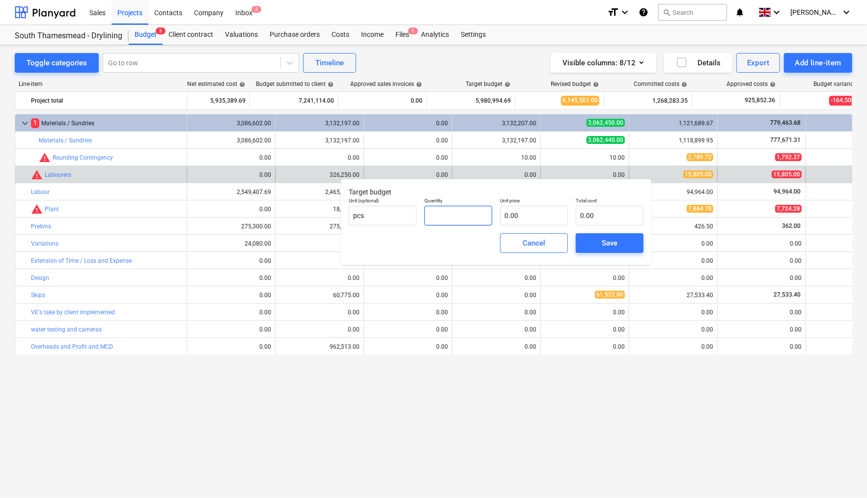
click at [468, 209] on input "text" at bounding box center [459, 216] width 68 height 20
type input "1.00"
click at [532, 221] on input "text" at bounding box center [534, 216] width 68 height 20
type input "3"
type input "3.00"
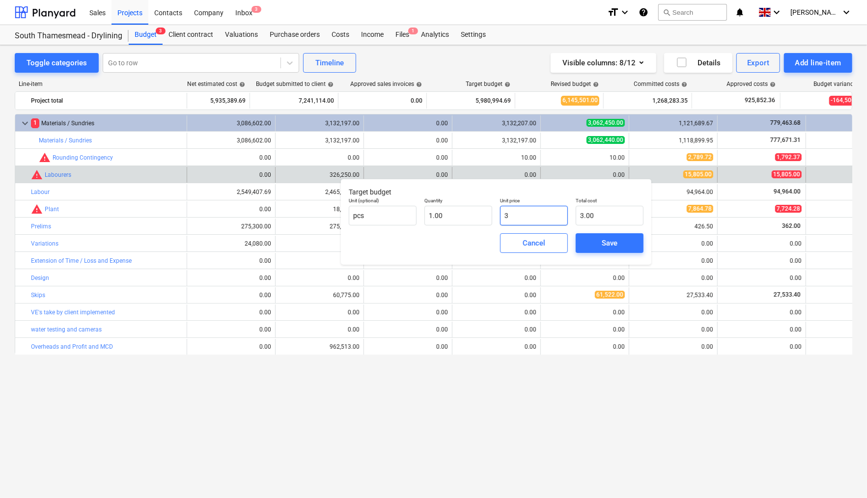
type input "32"
type input "32.00"
type input "326"
type input "326.00"
type input "3262"
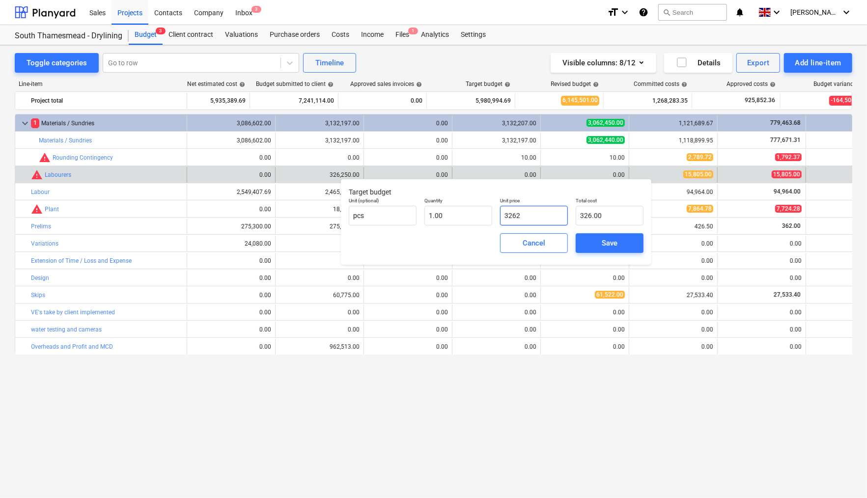
type input "3,262.00"
type input "32625"
type input "32,625.00"
type input "326250"
type input "326,250.00"
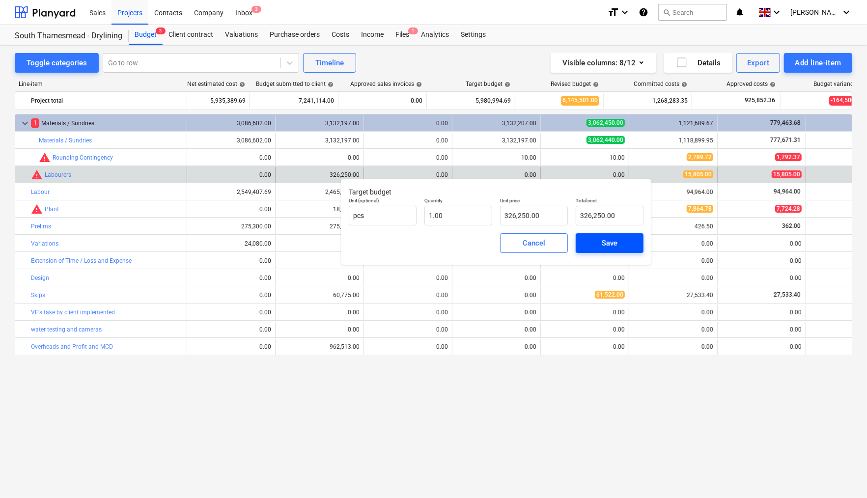
click at [612, 238] on div "Save" at bounding box center [610, 243] width 16 height 13
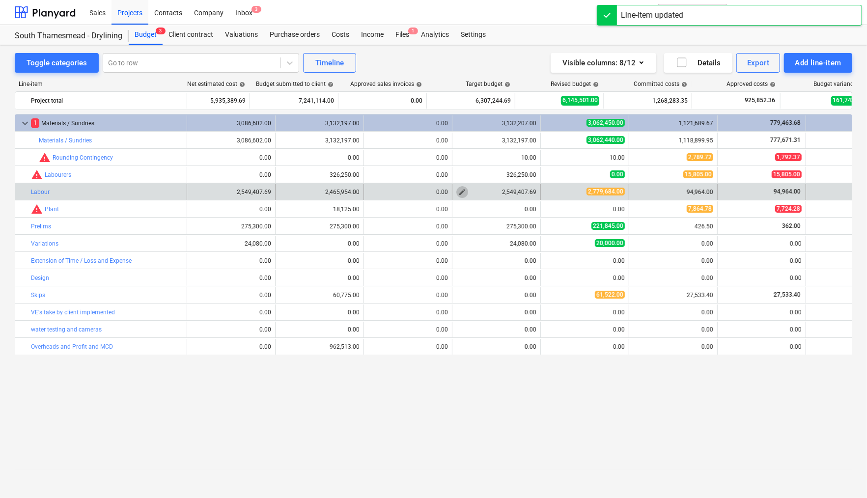
click at [462, 193] on span "edit" at bounding box center [462, 192] width 8 height 8
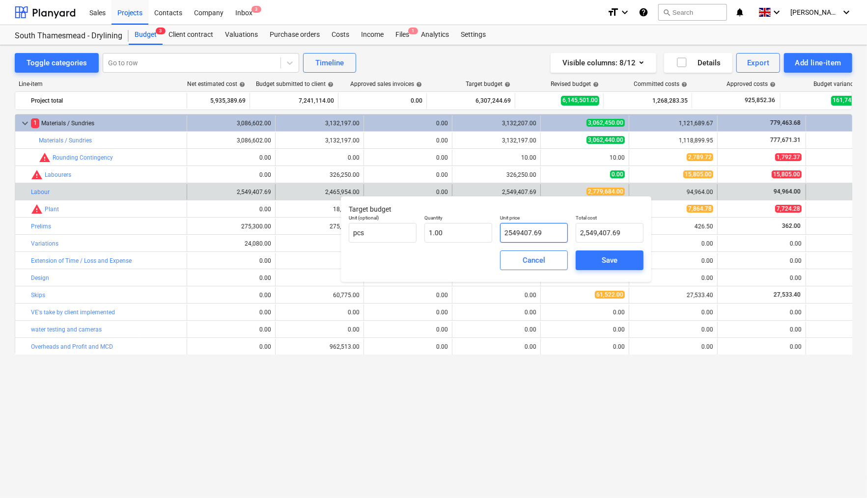
click at [550, 237] on input "2549407.69" at bounding box center [534, 233] width 68 height 20
click at [604, 258] on div "Save" at bounding box center [610, 260] width 16 height 13
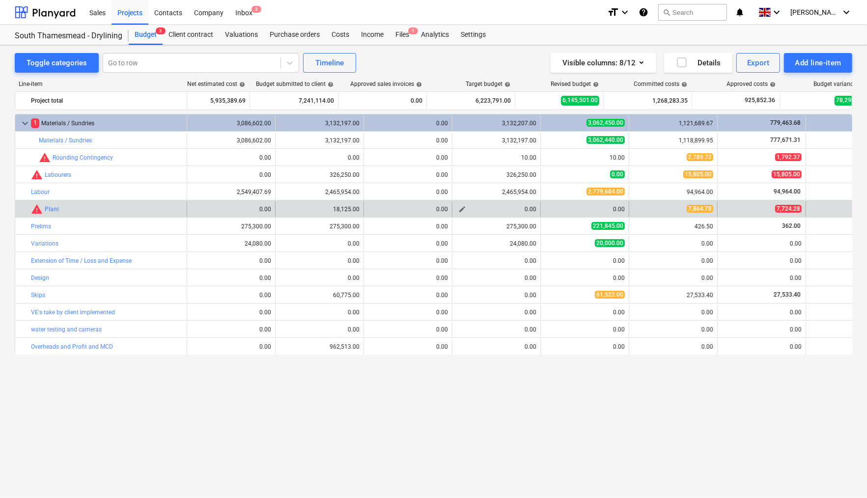
click at [464, 209] on span "edit" at bounding box center [462, 209] width 8 height 8
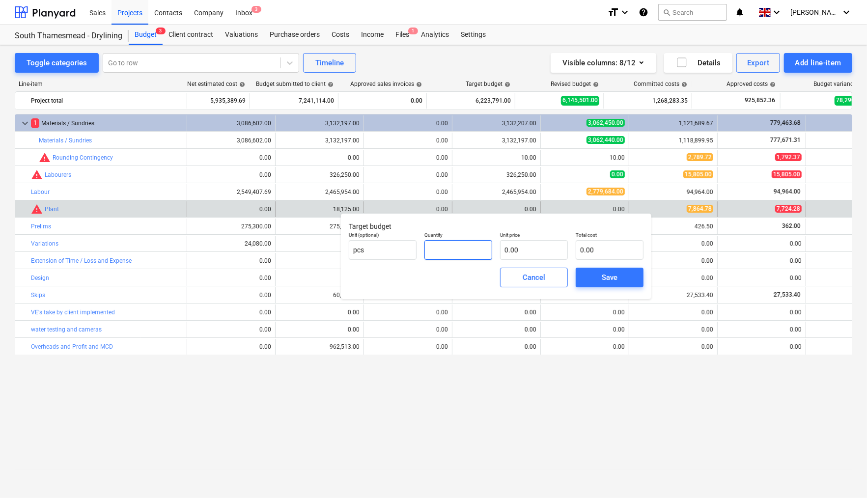
click at [452, 251] on input "text" at bounding box center [459, 250] width 68 height 20
click at [529, 250] on input "text" at bounding box center [534, 250] width 68 height 20
click at [610, 277] on div "Save" at bounding box center [610, 277] width 16 height 13
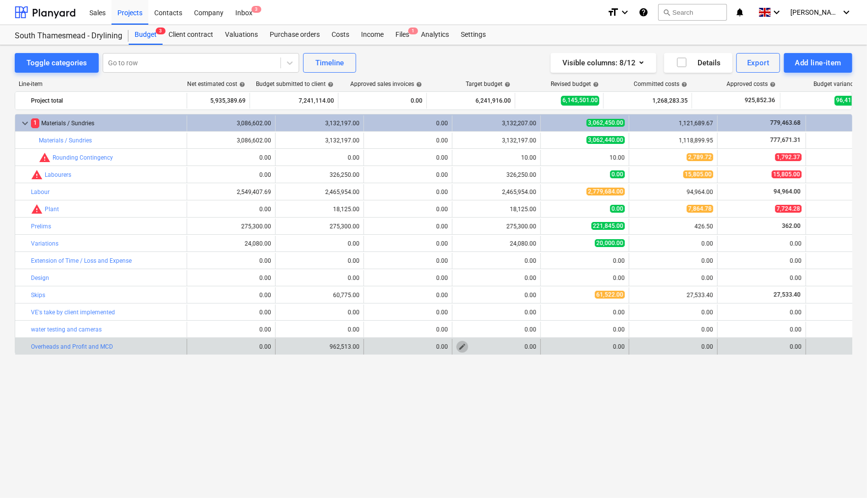
click at [463, 348] on span "edit" at bounding box center [462, 347] width 8 height 8
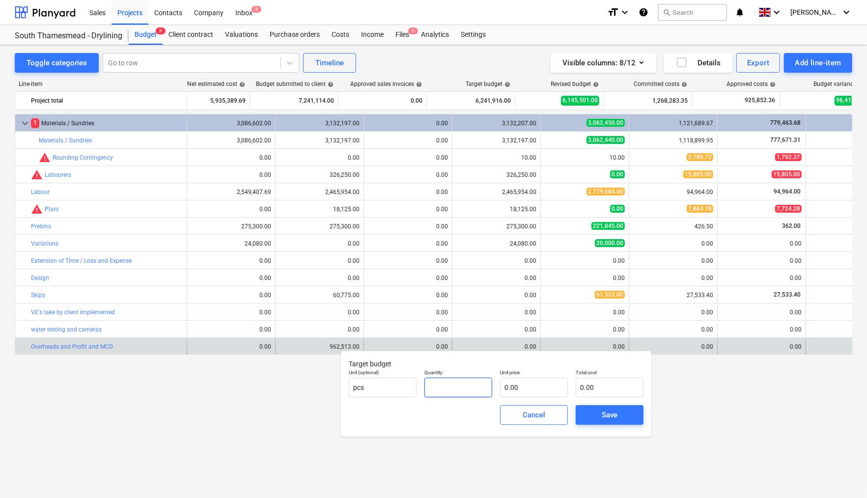
click at [458, 382] on input "text" at bounding box center [459, 388] width 68 height 20
click at [527, 388] on input "text" at bounding box center [534, 388] width 68 height 20
click at [613, 413] on div "Save" at bounding box center [610, 415] width 16 height 13
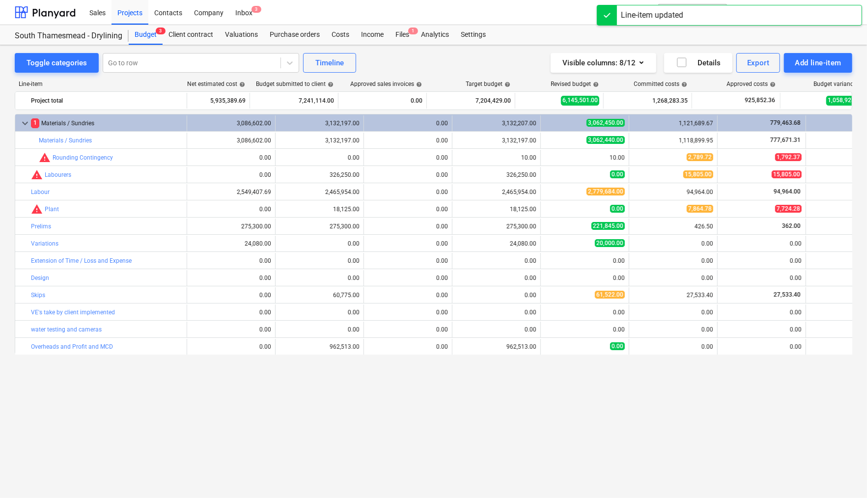
scroll to position [0, 0]
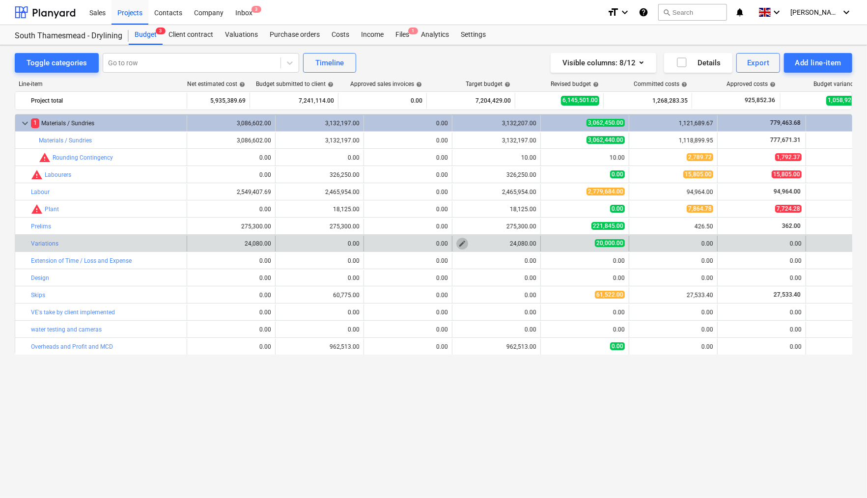
click at [468, 244] on button "edit" at bounding box center [462, 244] width 12 height 12
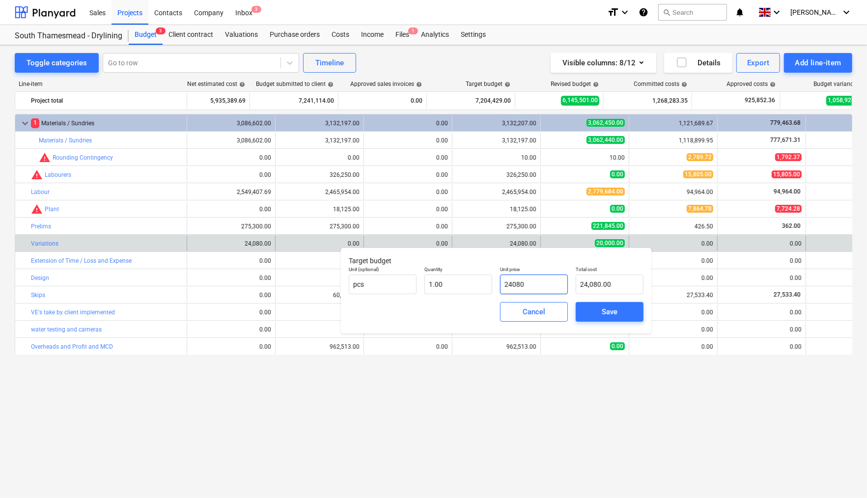
click at [537, 285] on input "24080" at bounding box center [534, 285] width 68 height 20
click at [601, 315] on span "Save" at bounding box center [610, 312] width 44 height 13
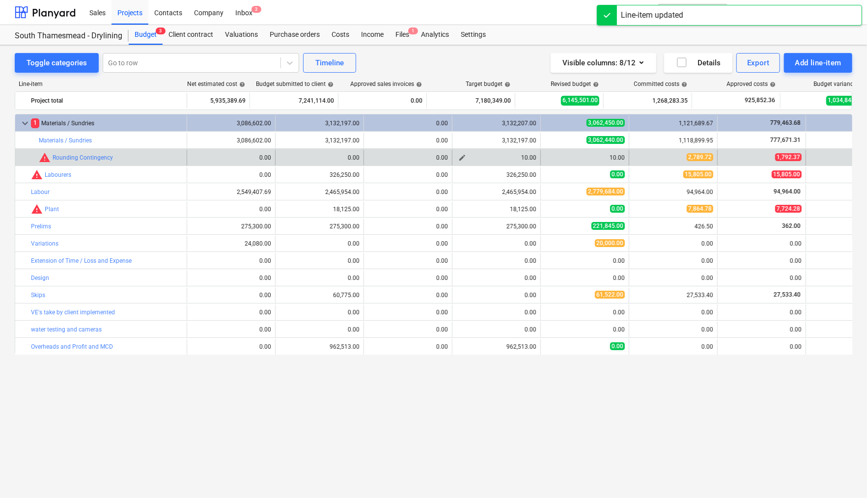
click at [528, 159] on div "10.00" at bounding box center [496, 157] width 80 height 7
click at [465, 158] on span "edit" at bounding box center [462, 158] width 8 height 8
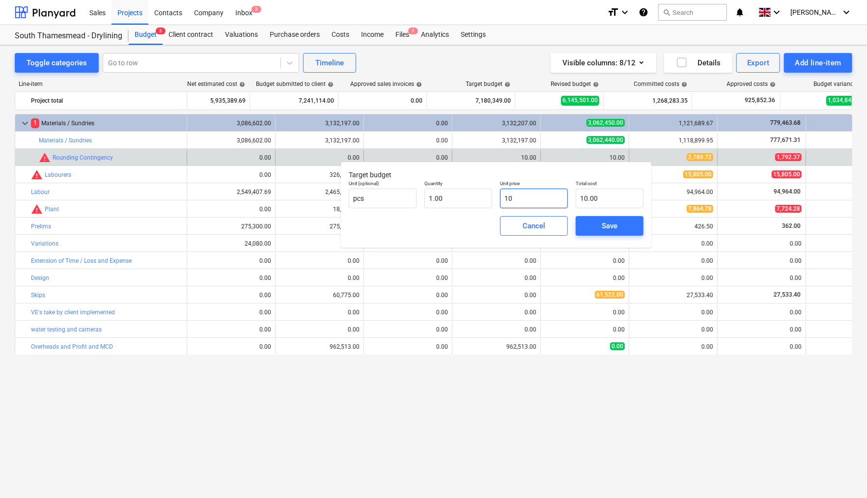
click at [537, 199] on input "10" at bounding box center [534, 199] width 68 height 20
click at [606, 229] on div "Save" at bounding box center [610, 226] width 16 height 13
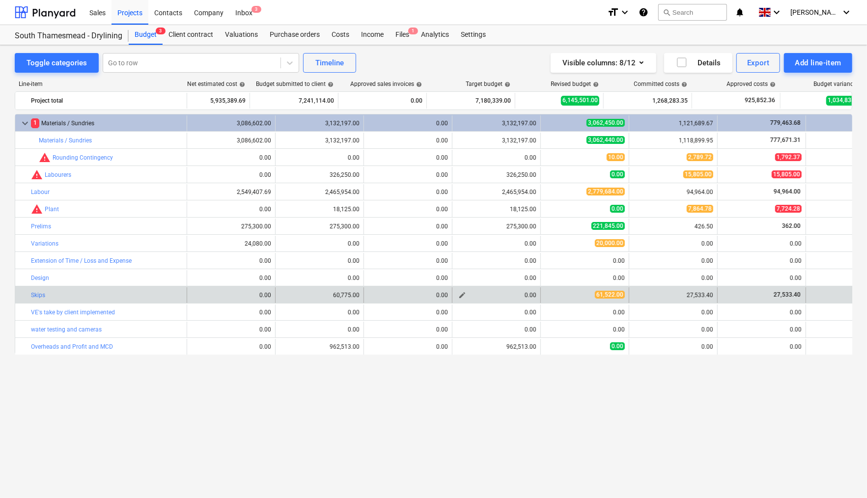
click at [462, 297] on span "edit" at bounding box center [462, 295] width 8 height 8
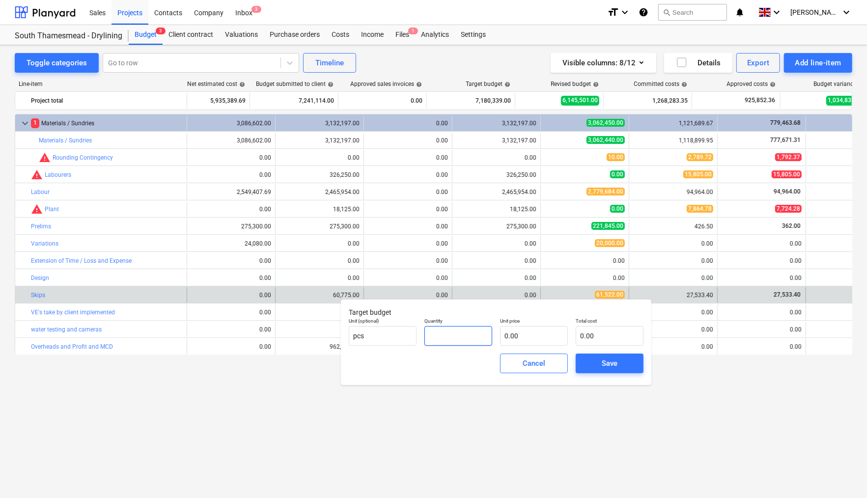
click at [451, 334] on input "text" at bounding box center [459, 336] width 68 height 20
click at [525, 332] on input "text" at bounding box center [534, 336] width 68 height 20
click at [608, 364] on div "Save" at bounding box center [610, 363] width 16 height 13
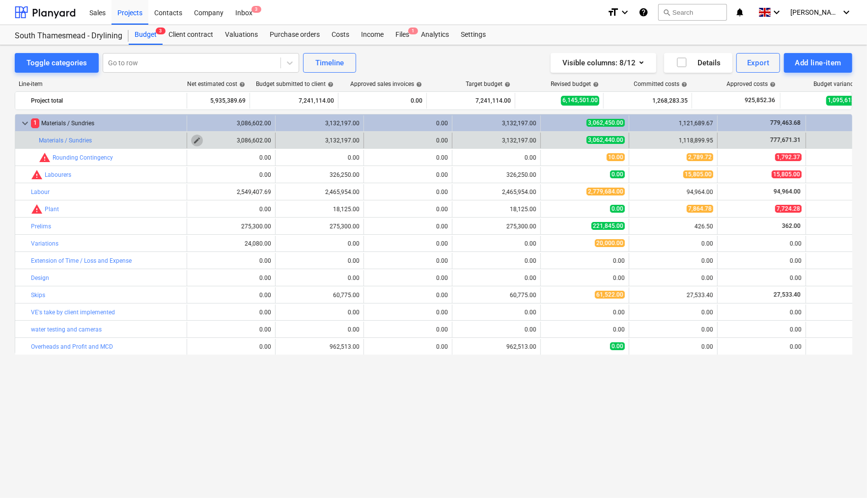
click at [198, 140] on span "edit" at bounding box center [197, 141] width 8 height 8
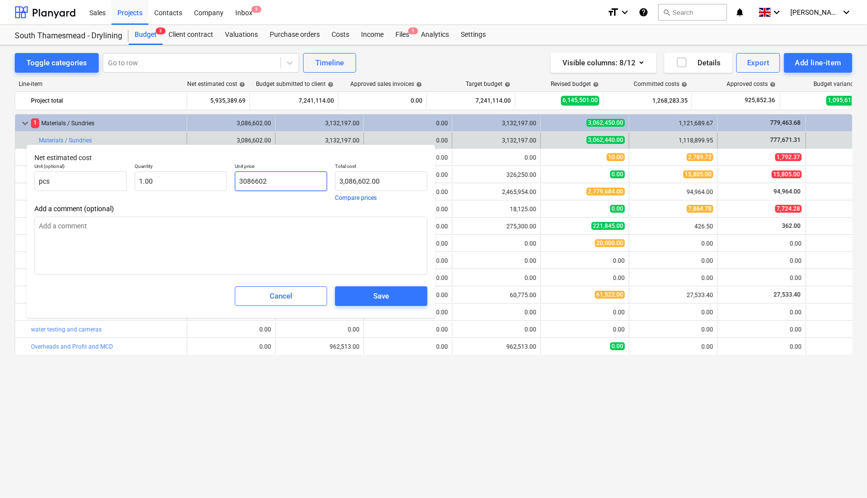
click at [280, 182] on input "3086602" at bounding box center [281, 181] width 92 height 20
click at [380, 294] on div "Save" at bounding box center [381, 296] width 16 height 13
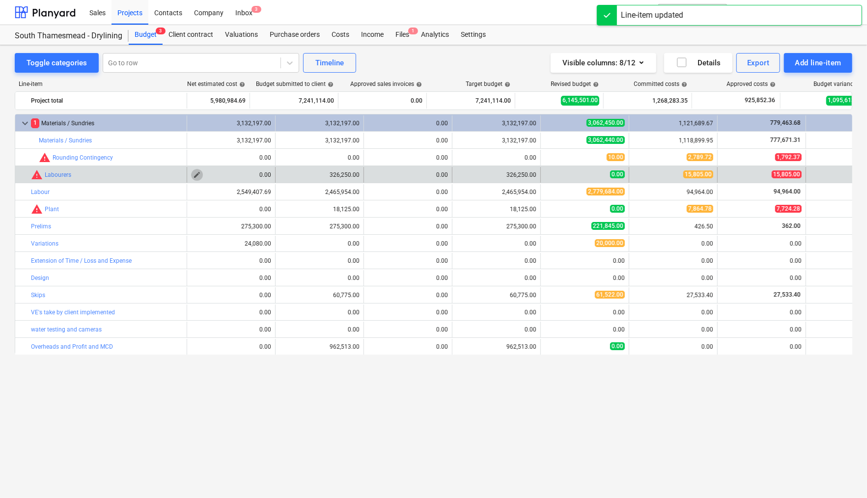
click at [198, 175] on span "edit" at bounding box center [197, 175] width 8 height 8
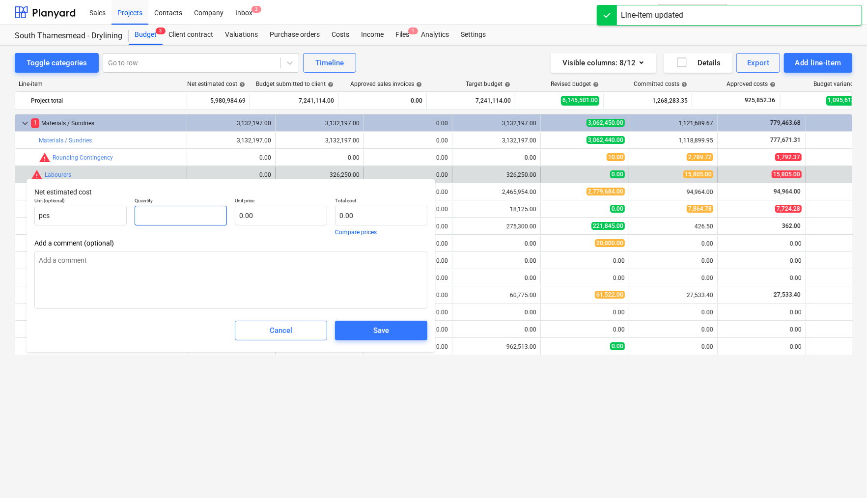
click at [180, 219] on input "text" at bounding box center [181, 216] width 92 height 20
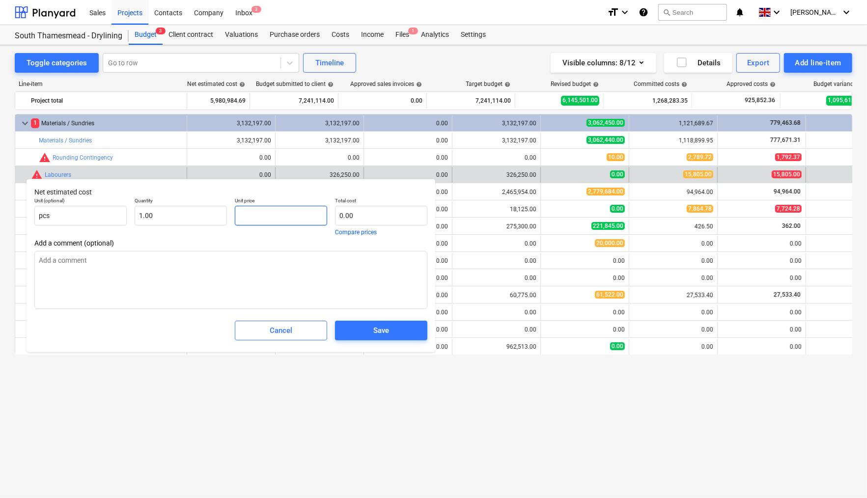
click at [268, 219] on input "text" at bounding box center [281, 216] width 92 height 20
click at [372, 329] on span "Save" at bounding box center [381, 330] width 69 height 13
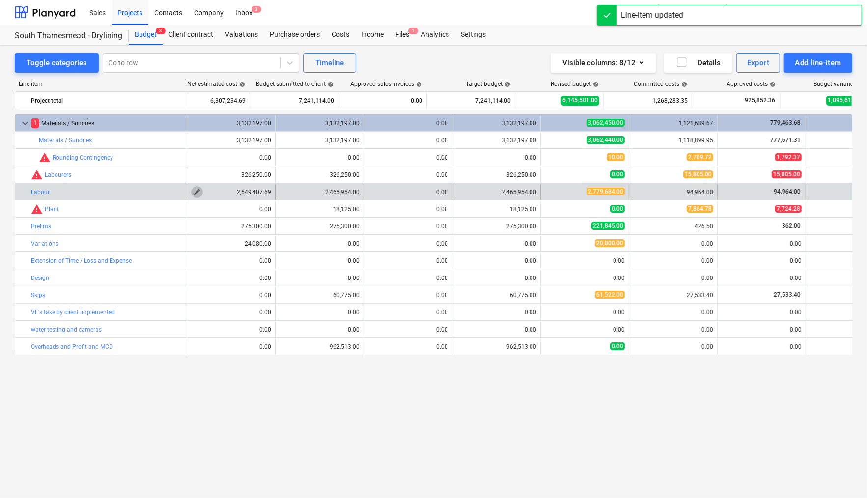
click at [196, 193] on span "edit" at bounding box center [197, 192] width 8 height 8
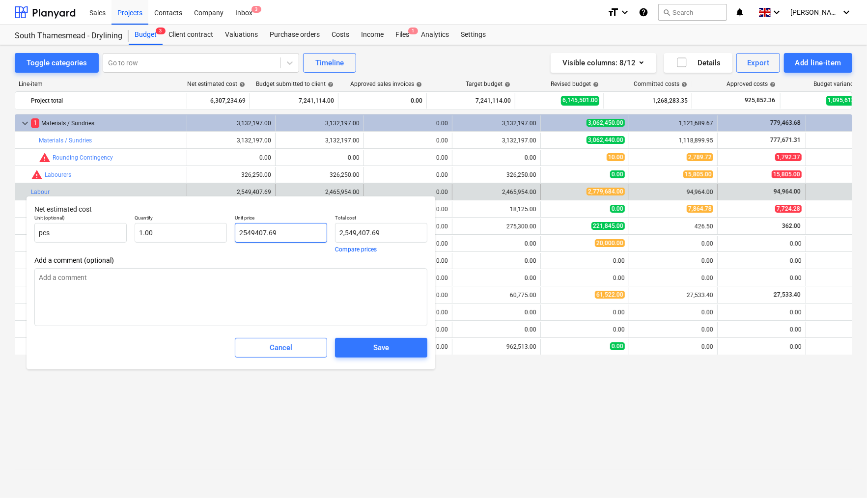
click at [290, 237] on input "2549407.69" at bounding box center [281, 233] width 92 height 20
click at [378, 350] on div "Save" at bounding box center [381, 347] width 16 height 13
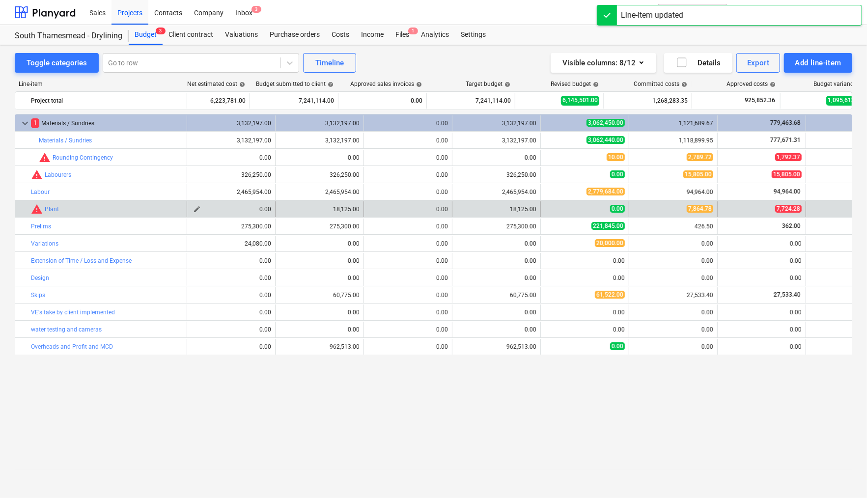
click at [197, 209] on span "edit" at bounding box center [197, 209] width 8 height 8
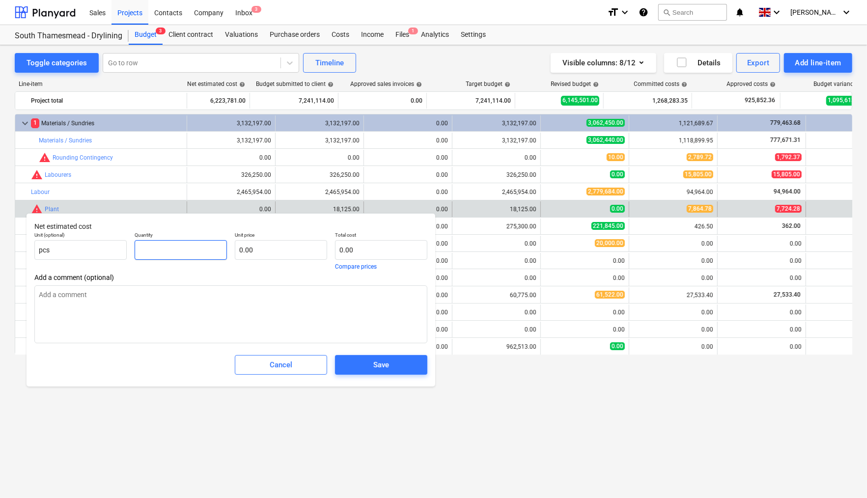
click at [185, 253] on input "text" at bounding box center [181, 250] width 92 height 20
click at [275, 249] on input "text" at bounding box center [281, 250] width 92 height 20
click at [376, 370] on div "Save" at bounding box center [381, 365] width 16 height 13
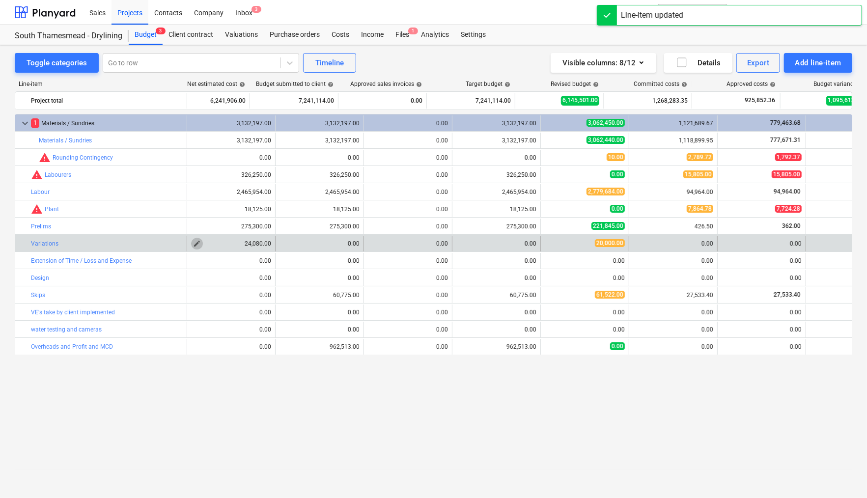
click at [197, 245] on span "edit" at bounding box center [197, 244] width 8 height 8
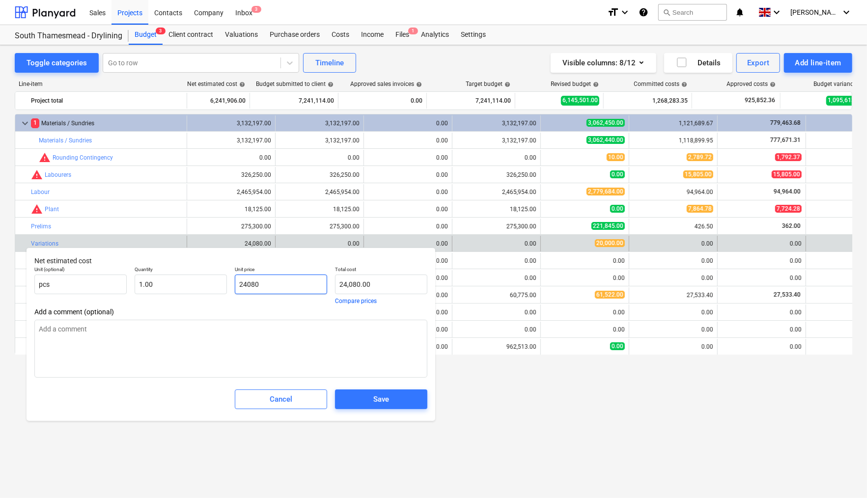
click at [271, 279] on input "24080" at bounding box center [281, 285] width 92 height 20
click at [271, 280] on input "24080" at bounding box center [281, 285] width 92 height 20
click at [270, 282] on input "24080" at bounding box center [281, 285] width 92 height 20
click at [398, 404] on span "Save" at bounding box center [381, 399] width 69 height 13
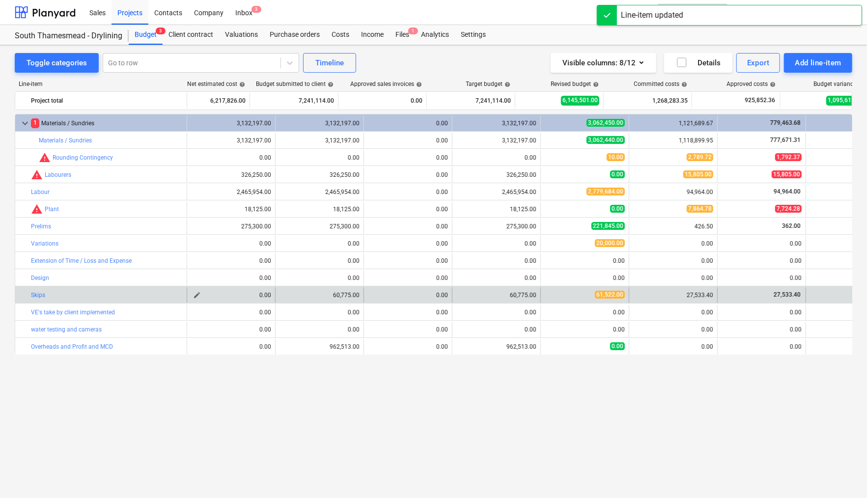
click at [199, 297] on span "edit" at bounding box center [197, 295] width 8 height 8
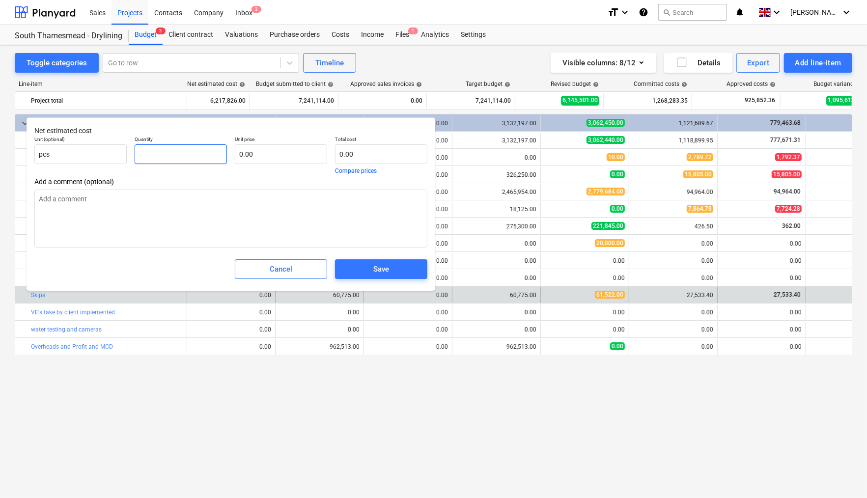
click at [171, 158] on input "text" at bounding box center [181, 154] width 92 height 20
click at [266, 159] on input "text" at bounding box center [281, 154] width 92 height 20
click at [372, 266] on span "Save" at bounding box center [381, 269] width 69 height 13
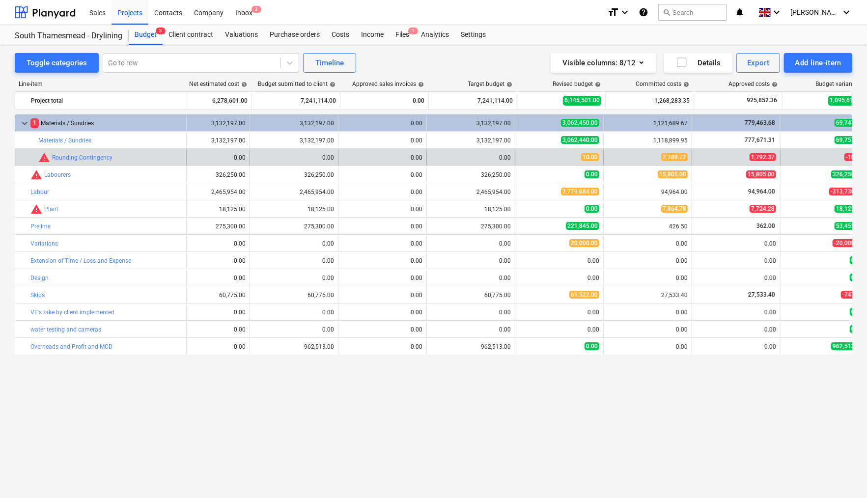
scroll to position [0, 31]
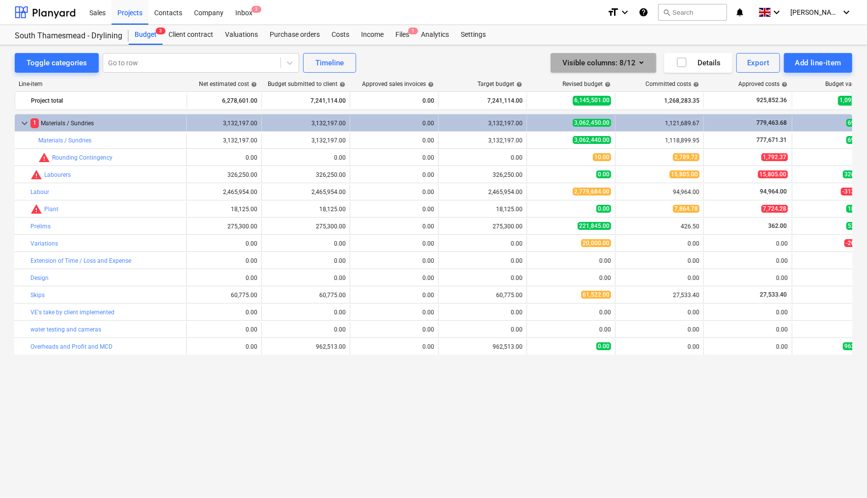
click at [643, 64] on icon "button" at bounding box center [642, 63] width 12 height 12
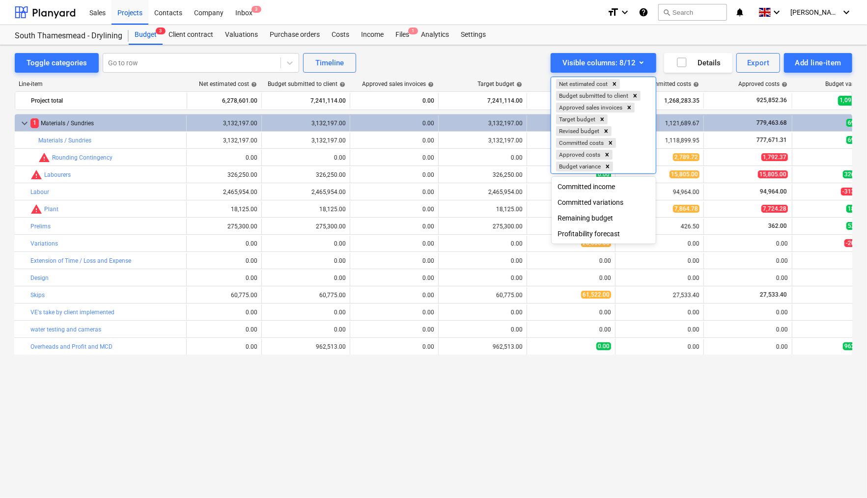
click at [618, 81] on icon "Remove Net estimated cost" at bounding box center [614, 84] width 7 height 7
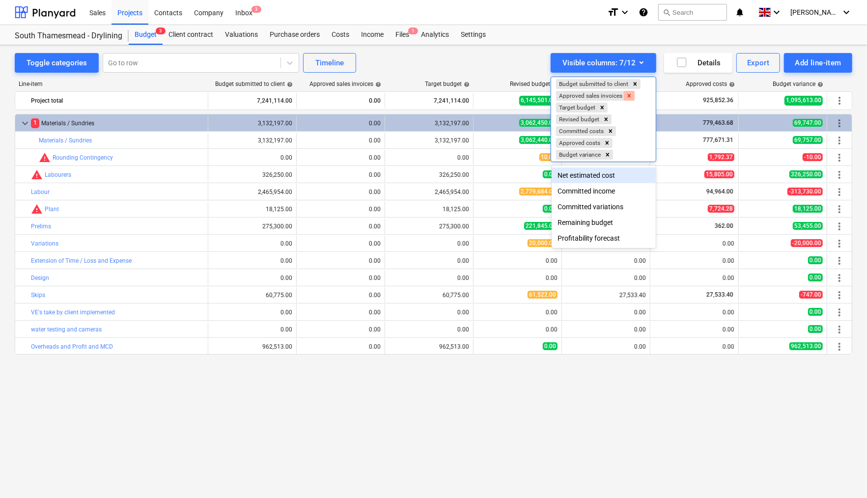
click at [630, 95] on icon "Remove Approved sales invoices" at bounding box center [629, 95] width 3 height 3
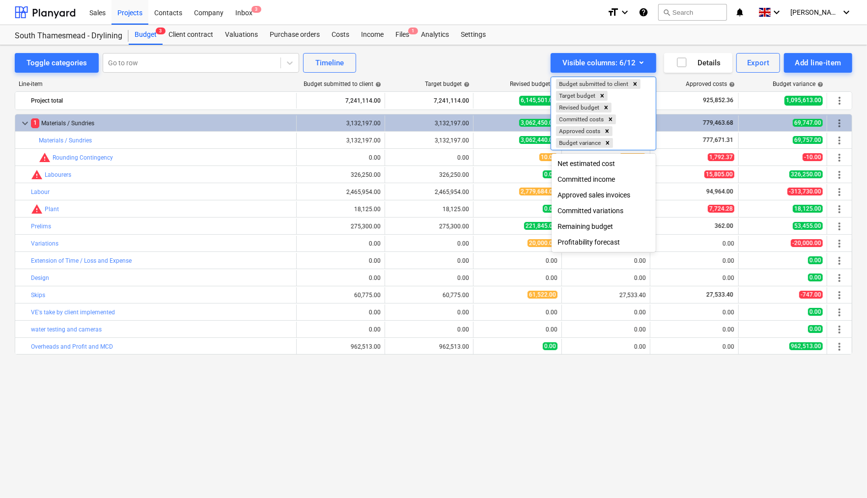
click at [606, 246] on div "Profitability forecast" at bounding box center [604, 242] width 104 height 16
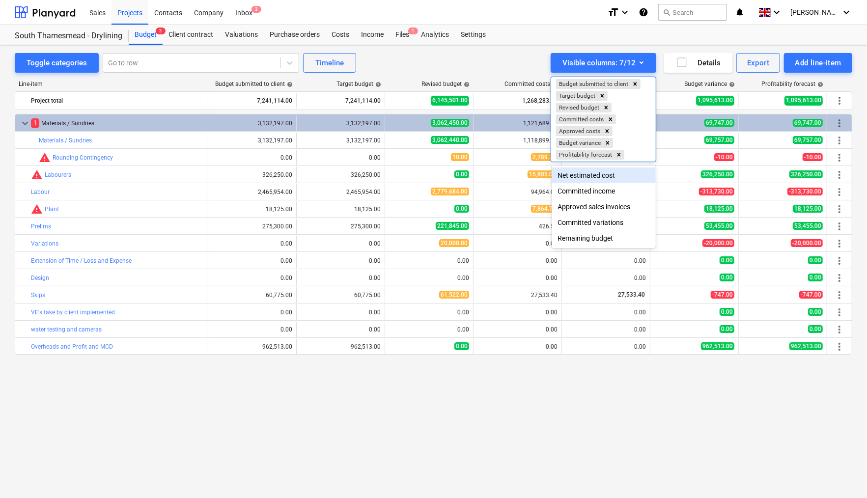
click at [589, 393] on div at bounding box center [433, 249] width 867 height 498
